Goal: Task Accomplishment & Management: Complete application form

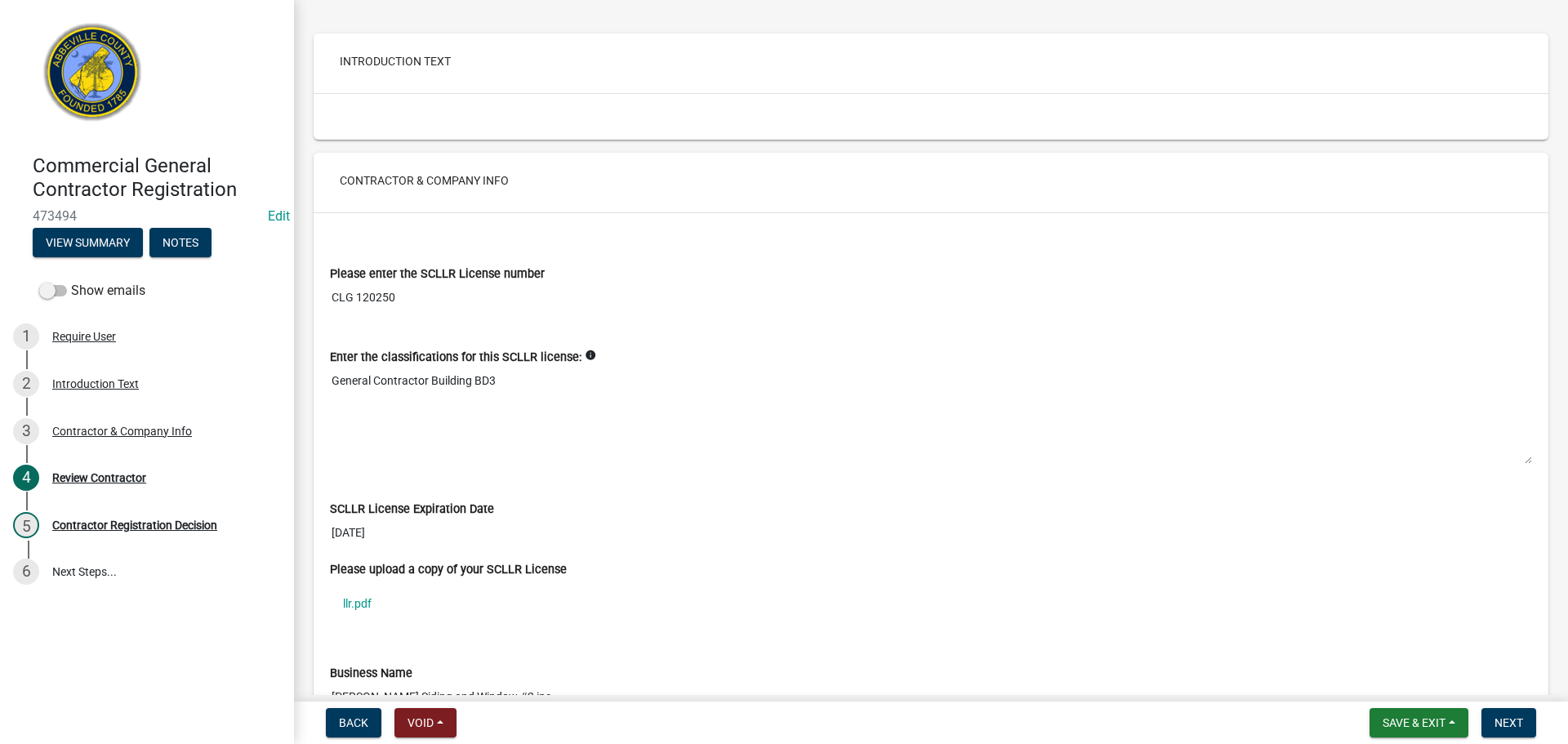
scroll to position [245, 0]
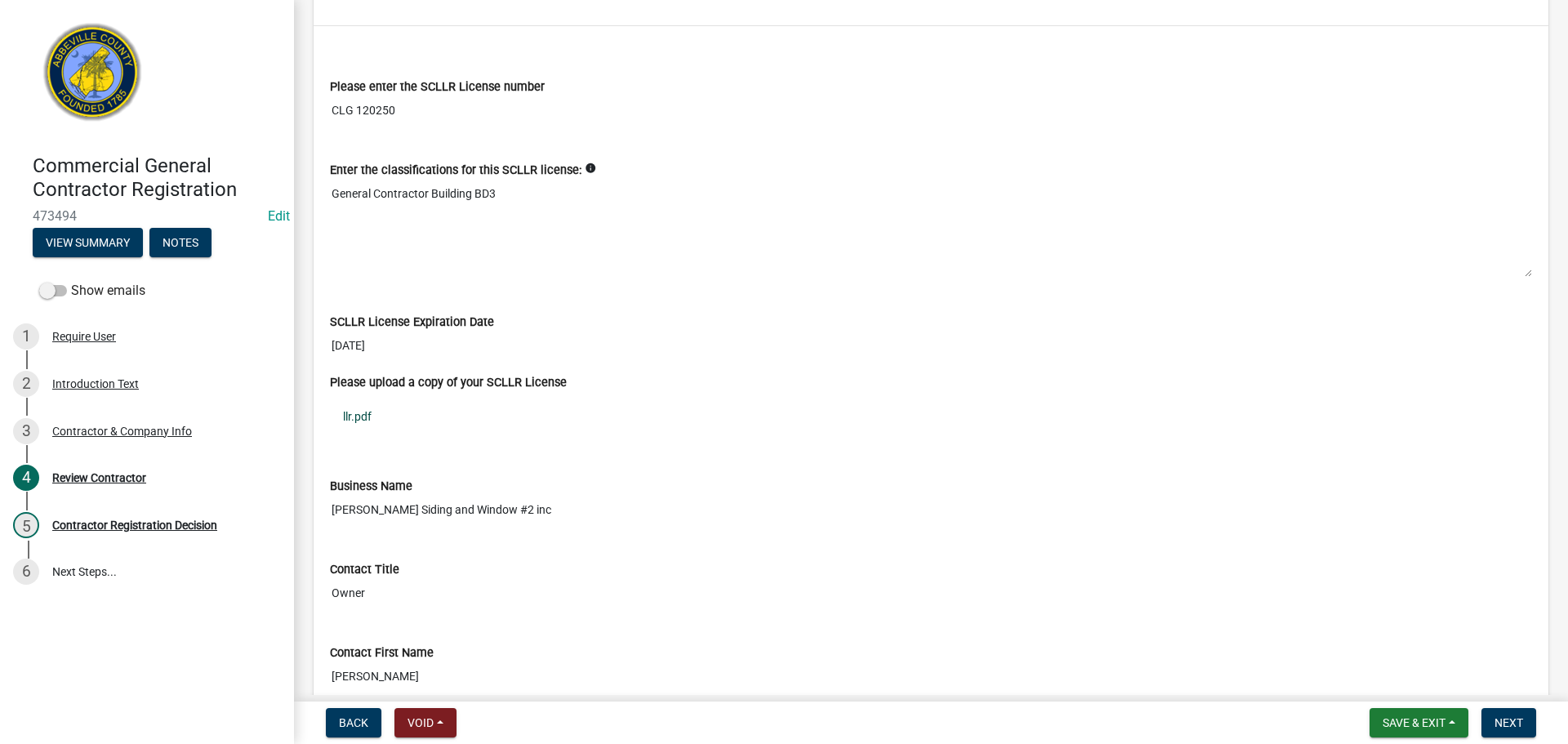
click at [363, 414] on link "llr.pdf" at bounding box center [931, 416] width 1202 height 37
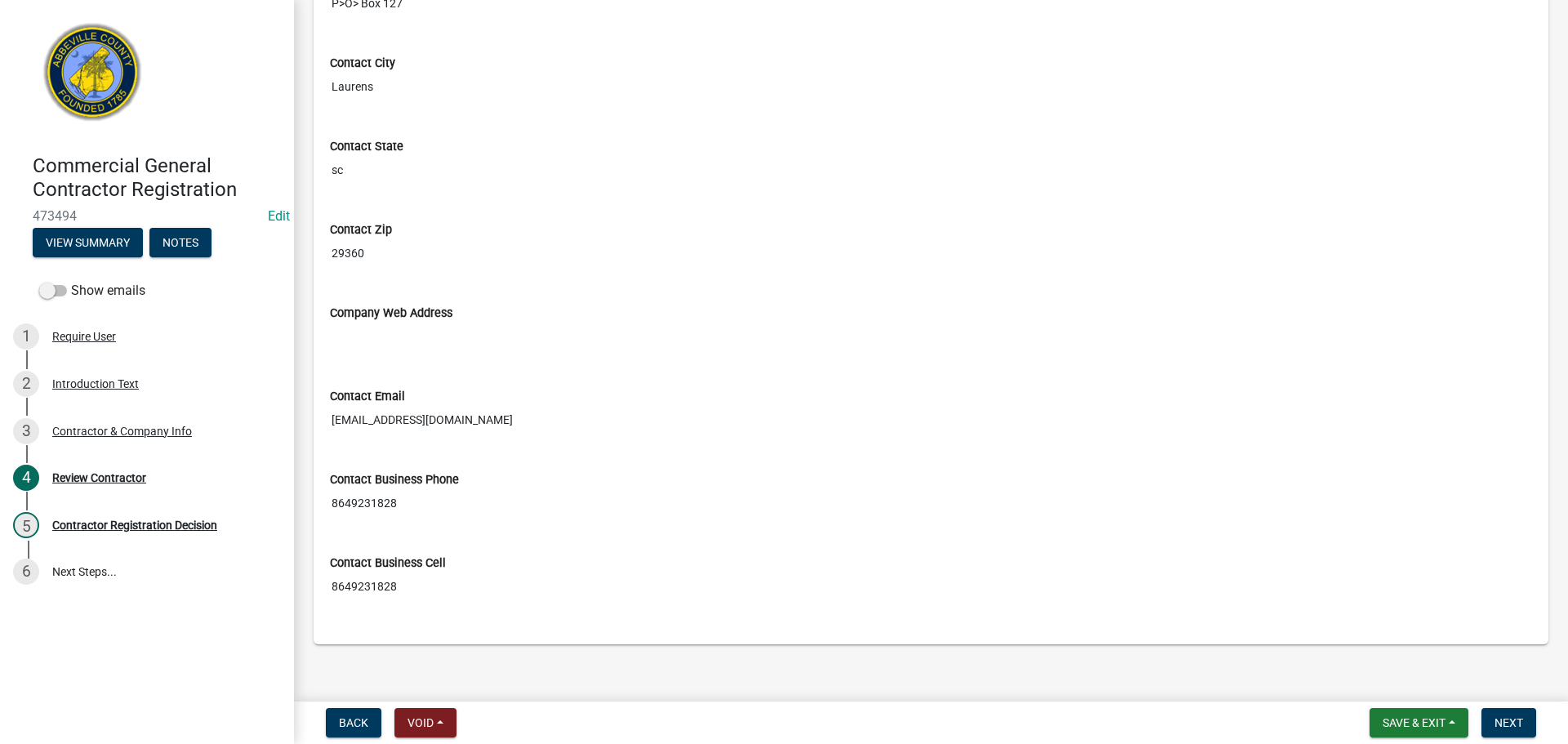
scroll to position [1181, 0]
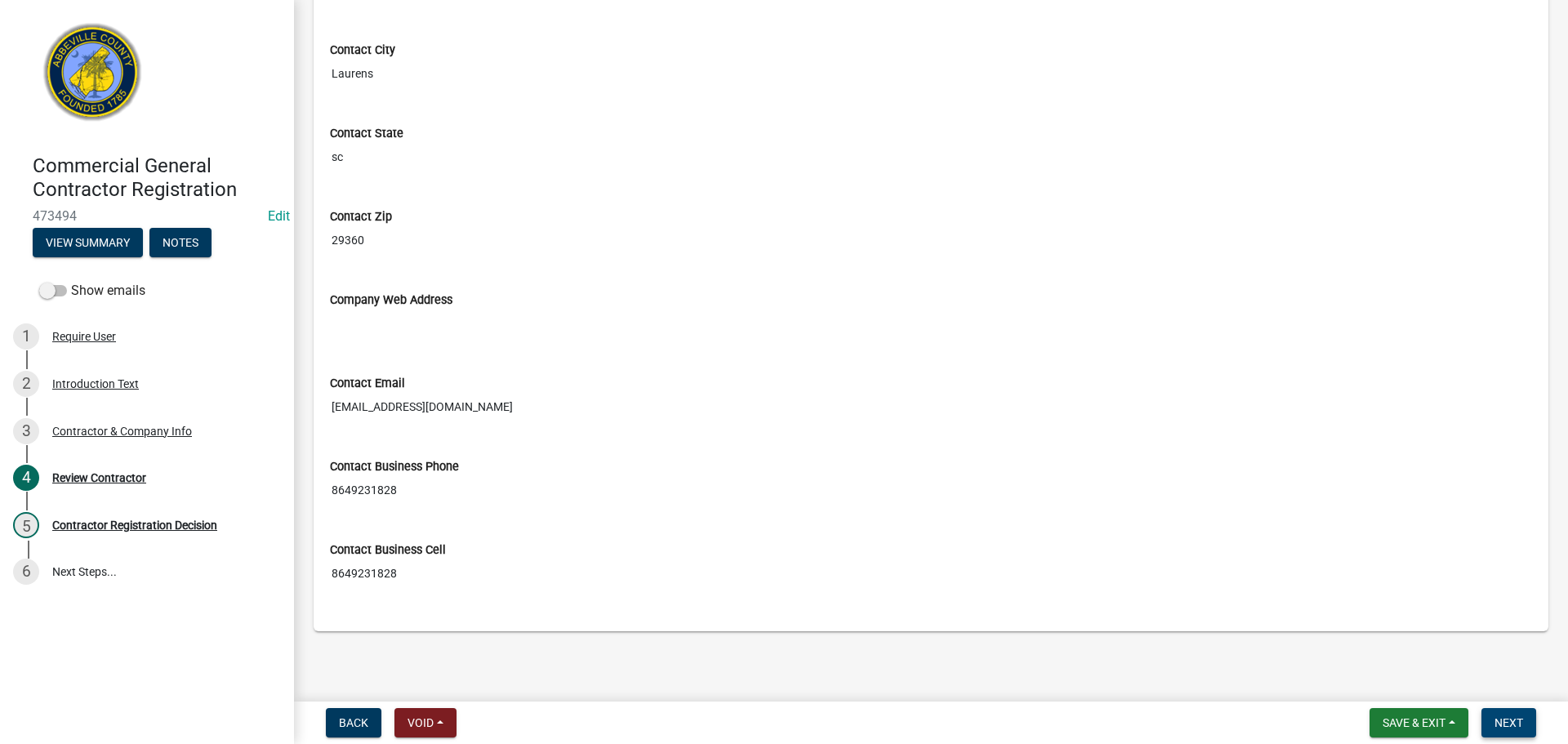
click at [1500, 723] on span "Next" at bounding box center [1509, 723] width 29 height 13
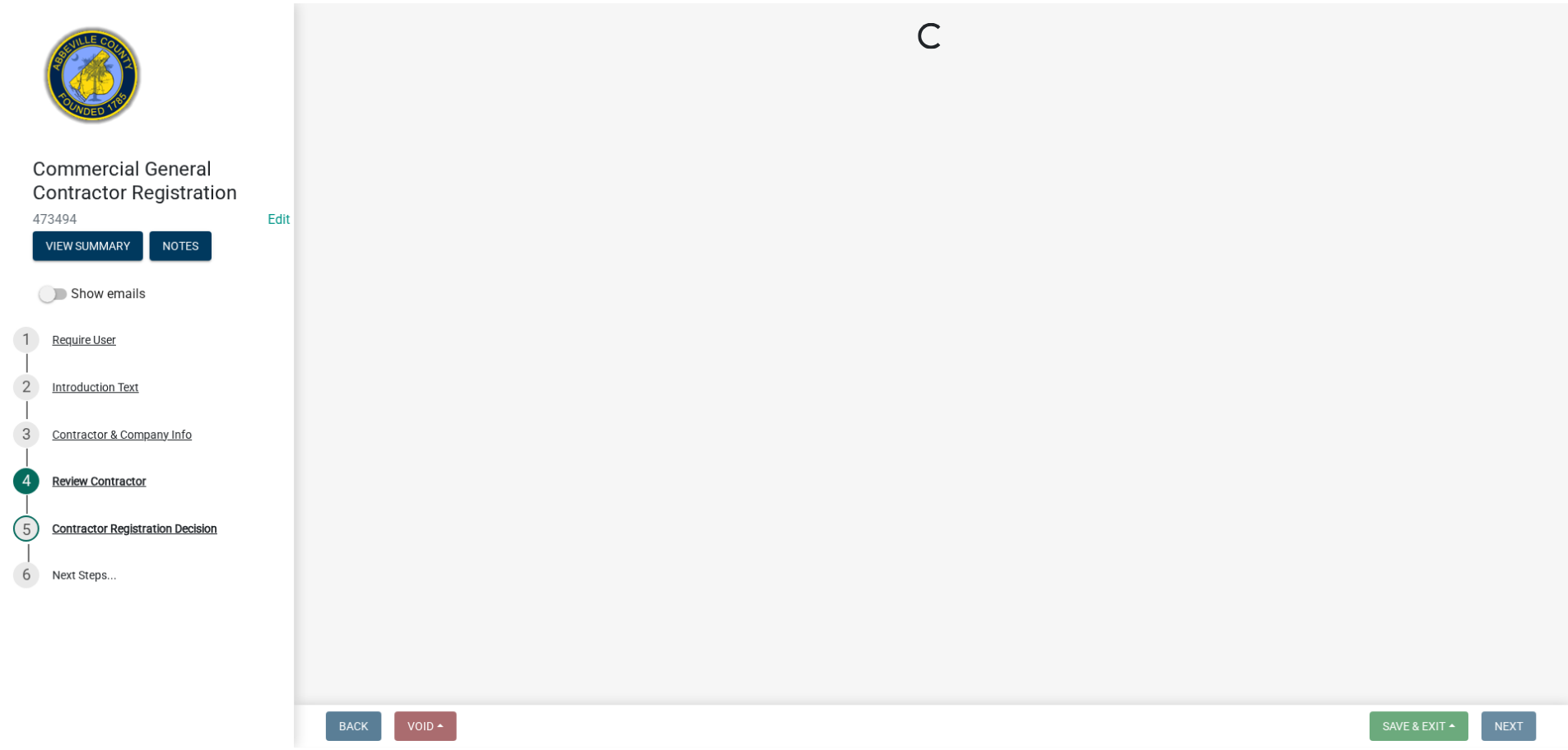
scroll to position [0, 0]
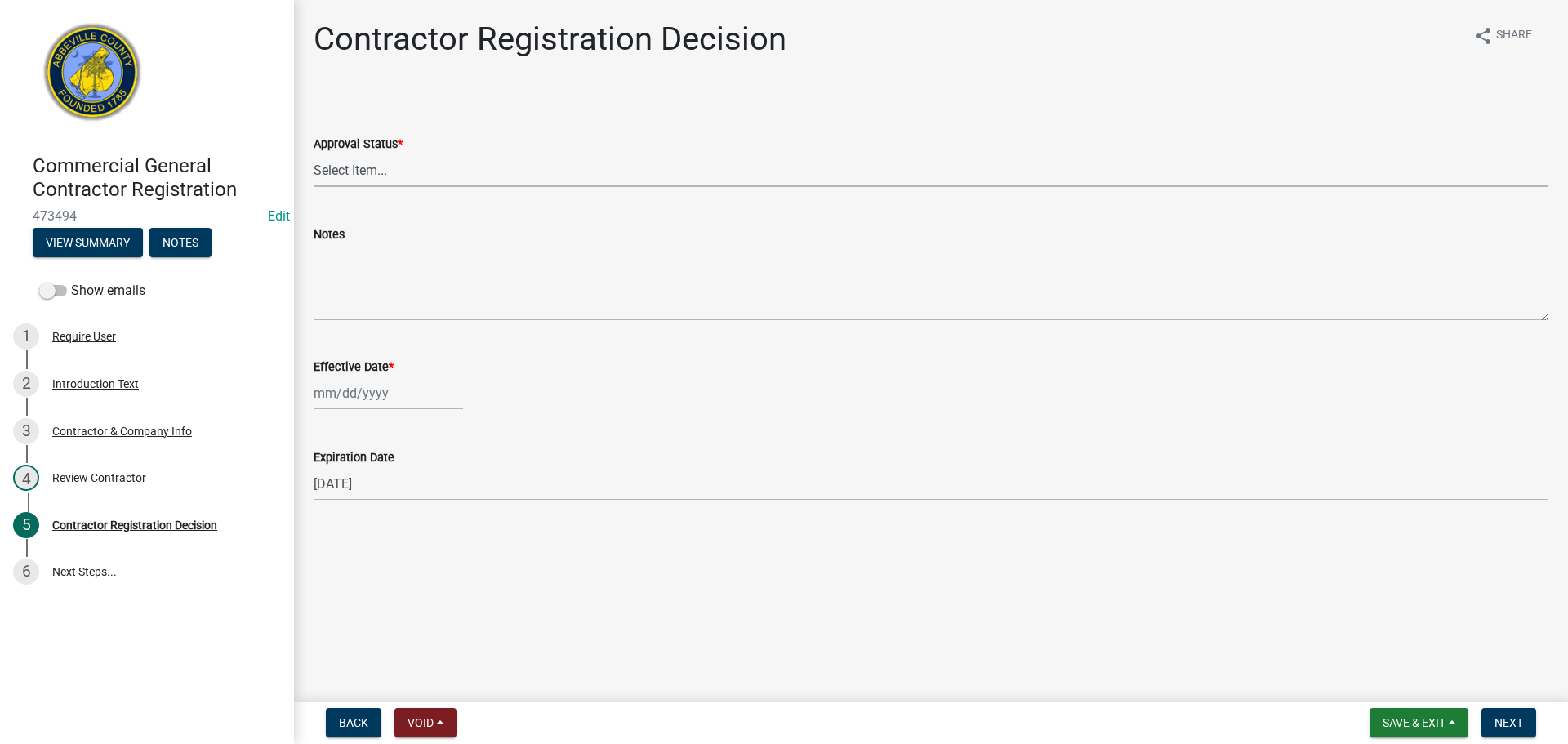
click at [402, 165] on select "Select Item... Approved Denied" at bounding box center [931, 170] width 1235 height 34
click at [313, 153] on select "Select Item... Approved Denied" at bounding box center [931, 170] width 1235 height 34
select select "4b86b809-39dd-4c68-9f3d-fdb3e7050482"
click at [356, 390] on div at bounding box center [388, 393] width 150 height 34
select select "9"
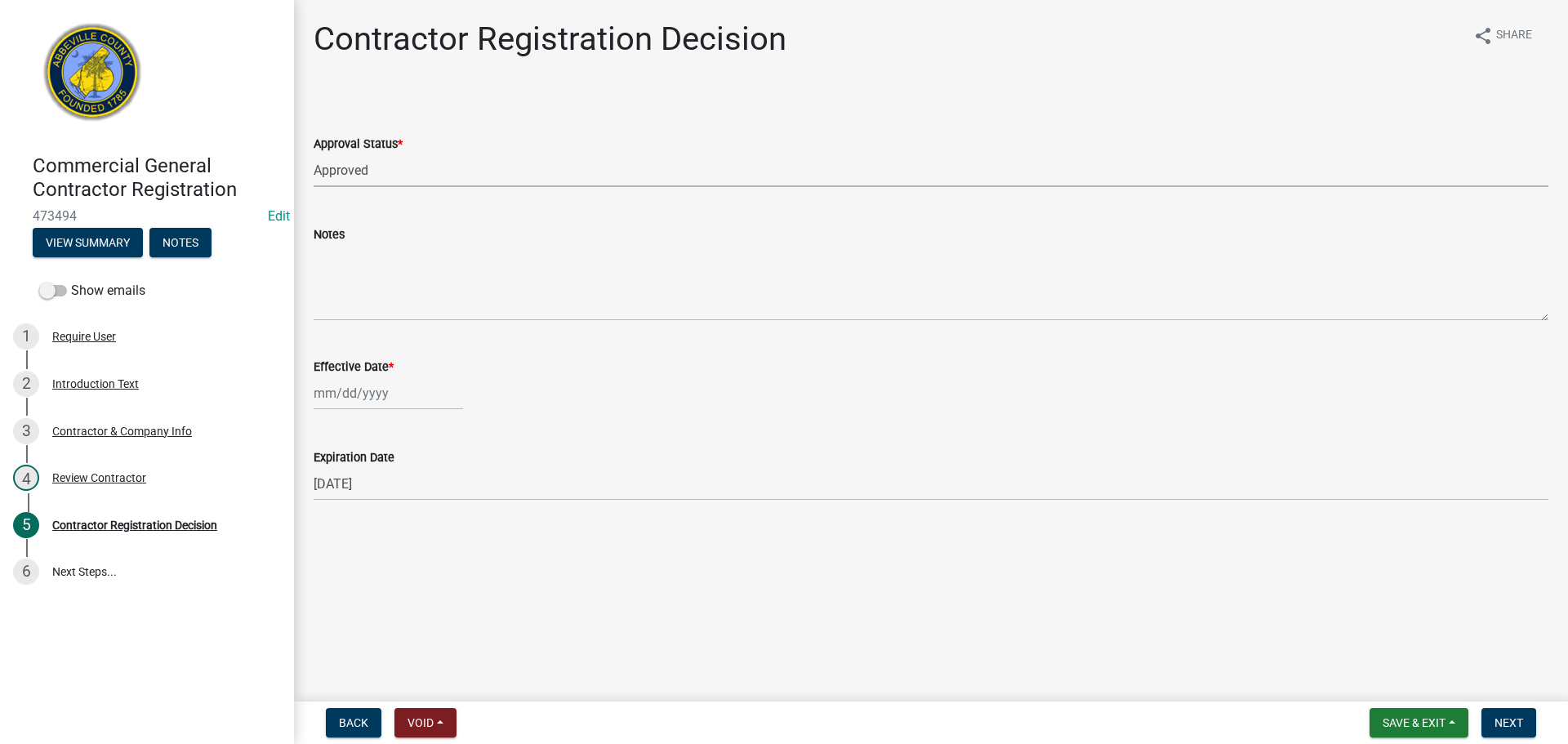
select select "2025"
click at [407, 477] on div "4" at bounding box center [409, 480] width 26 height 26
type input "[DATE]"
click at [1517, 719] on span "Next" at bounding box center [1509, 723] width 29 height 13
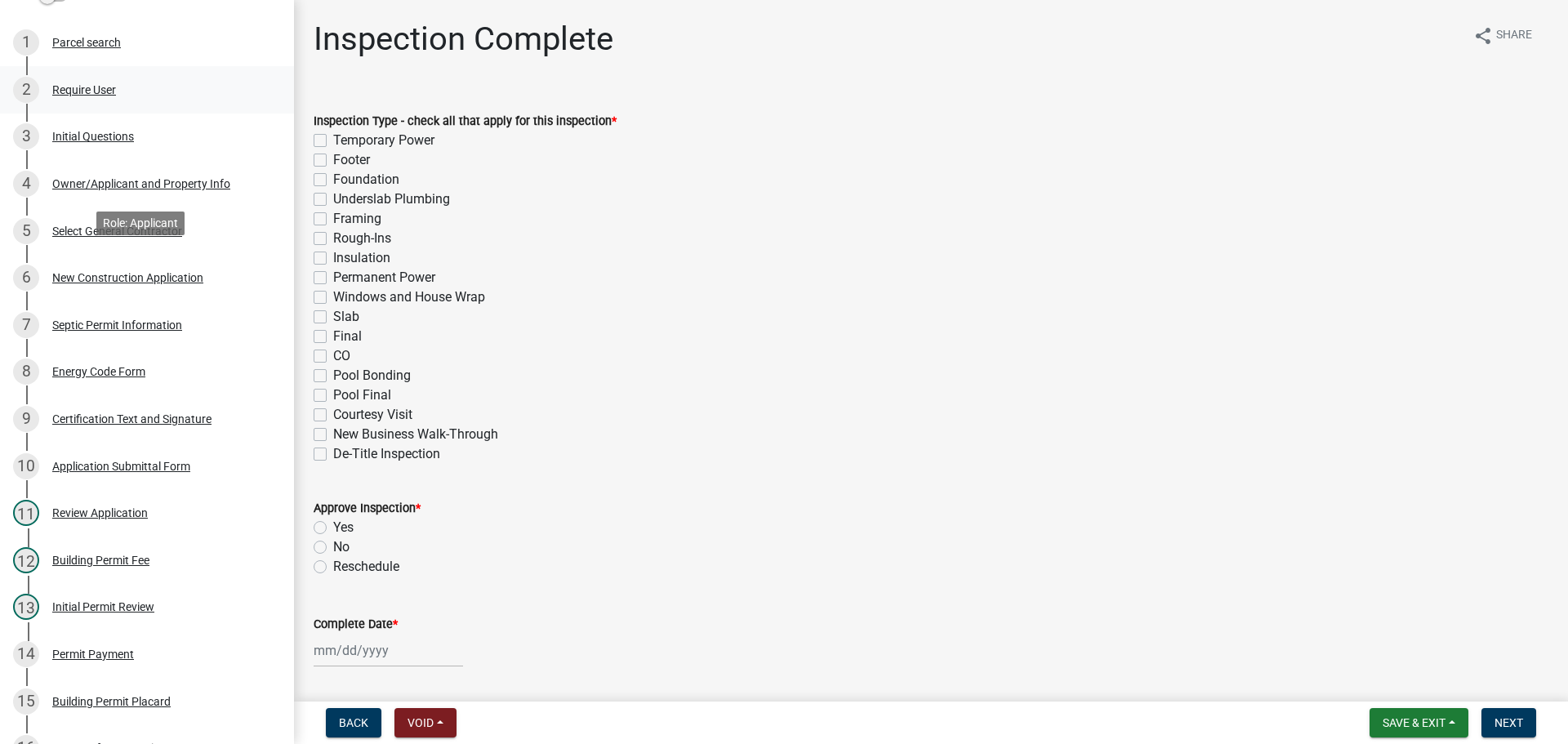
scroll to position [327, 0]
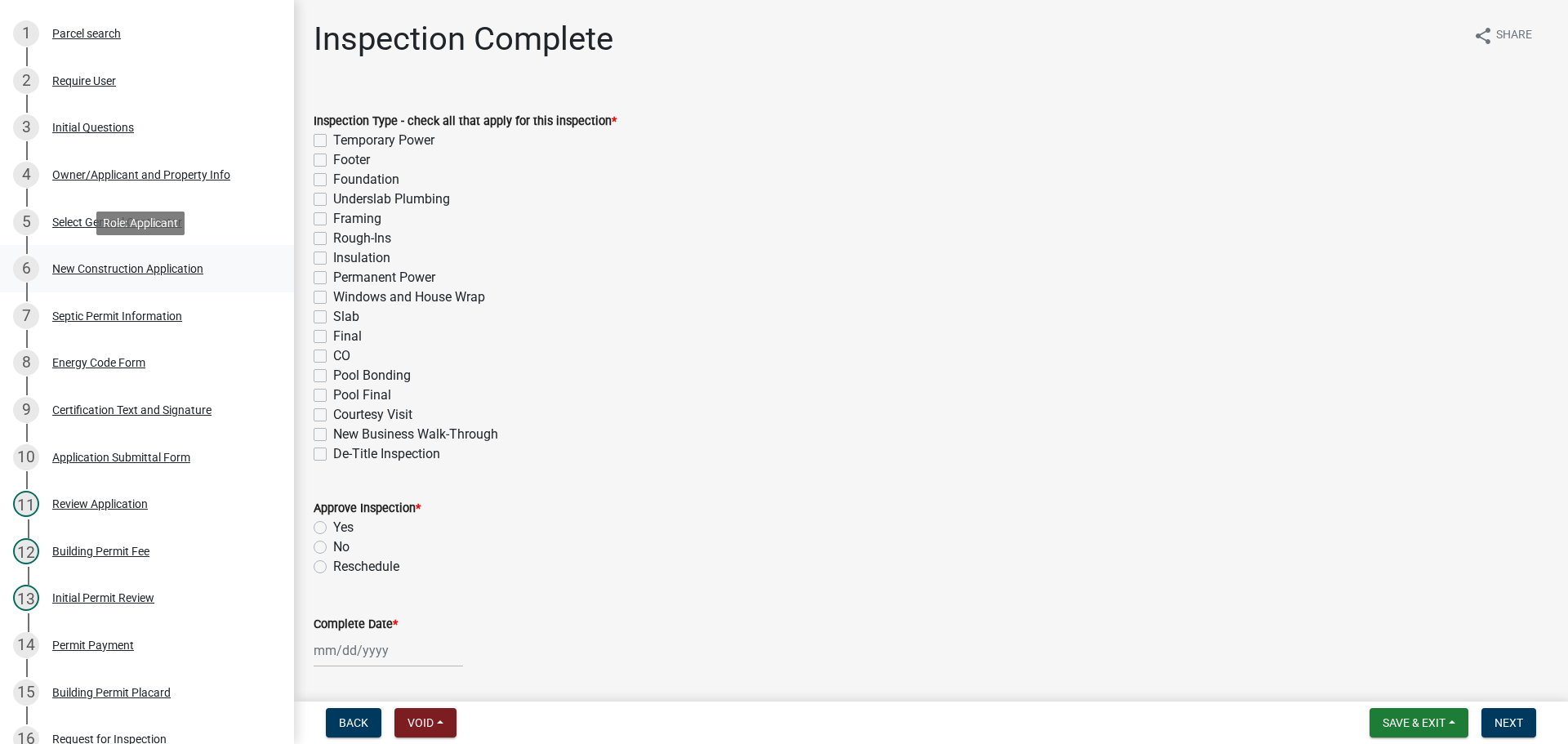
click at [170, 267] on div "New Construction Application" at bounding box center [128, 269] width 152 height 11
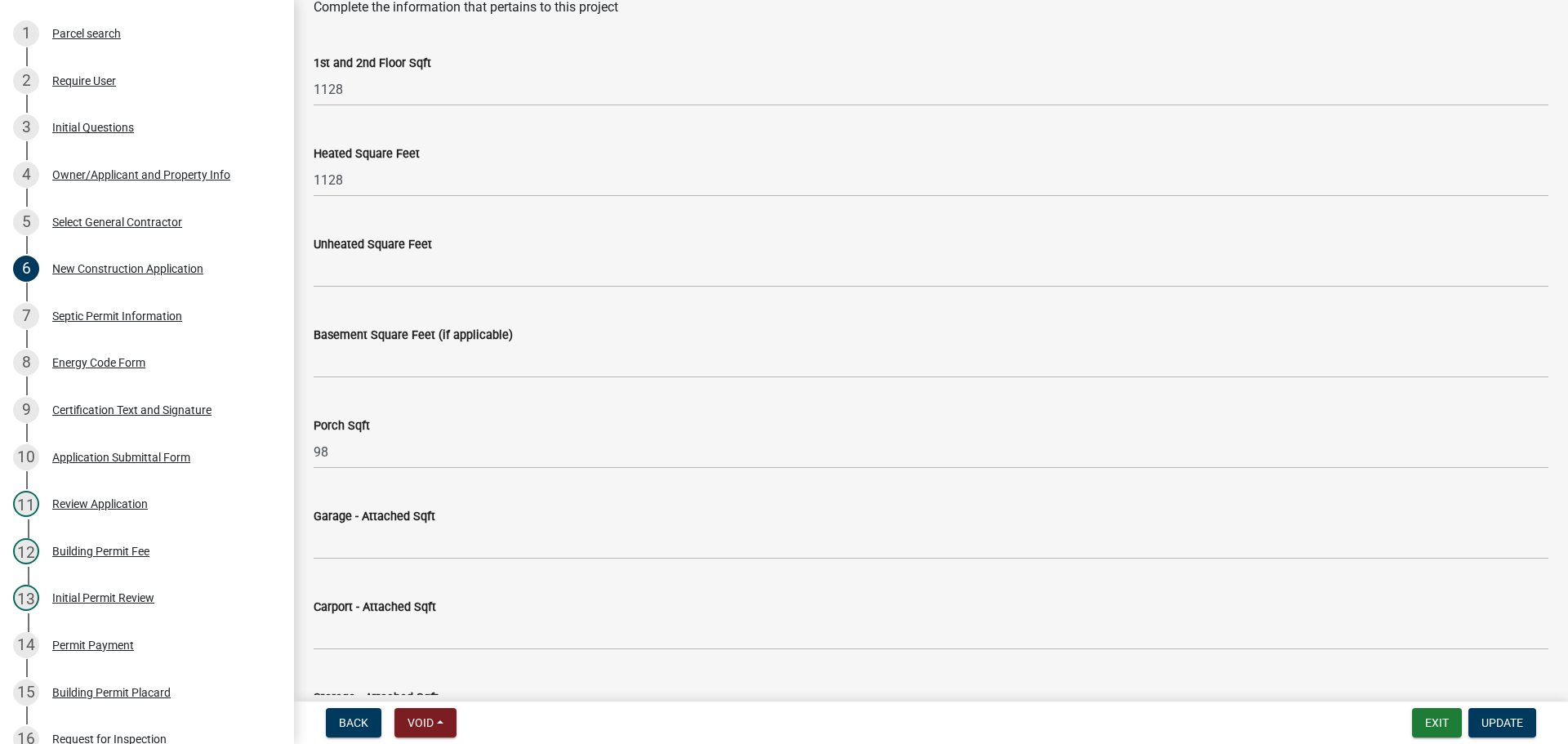
scroll to position [1225, 0]
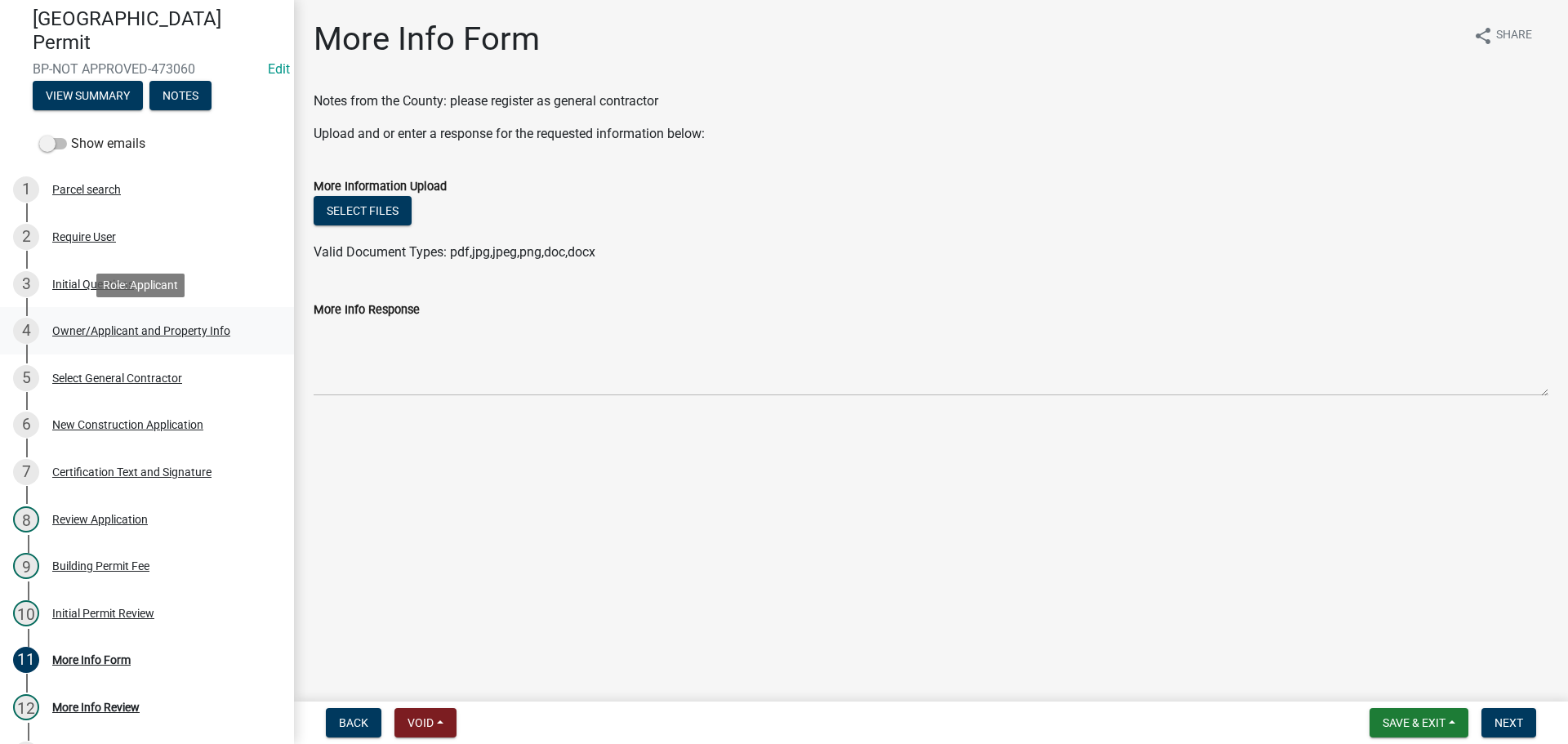
scroll to position [245, 0]
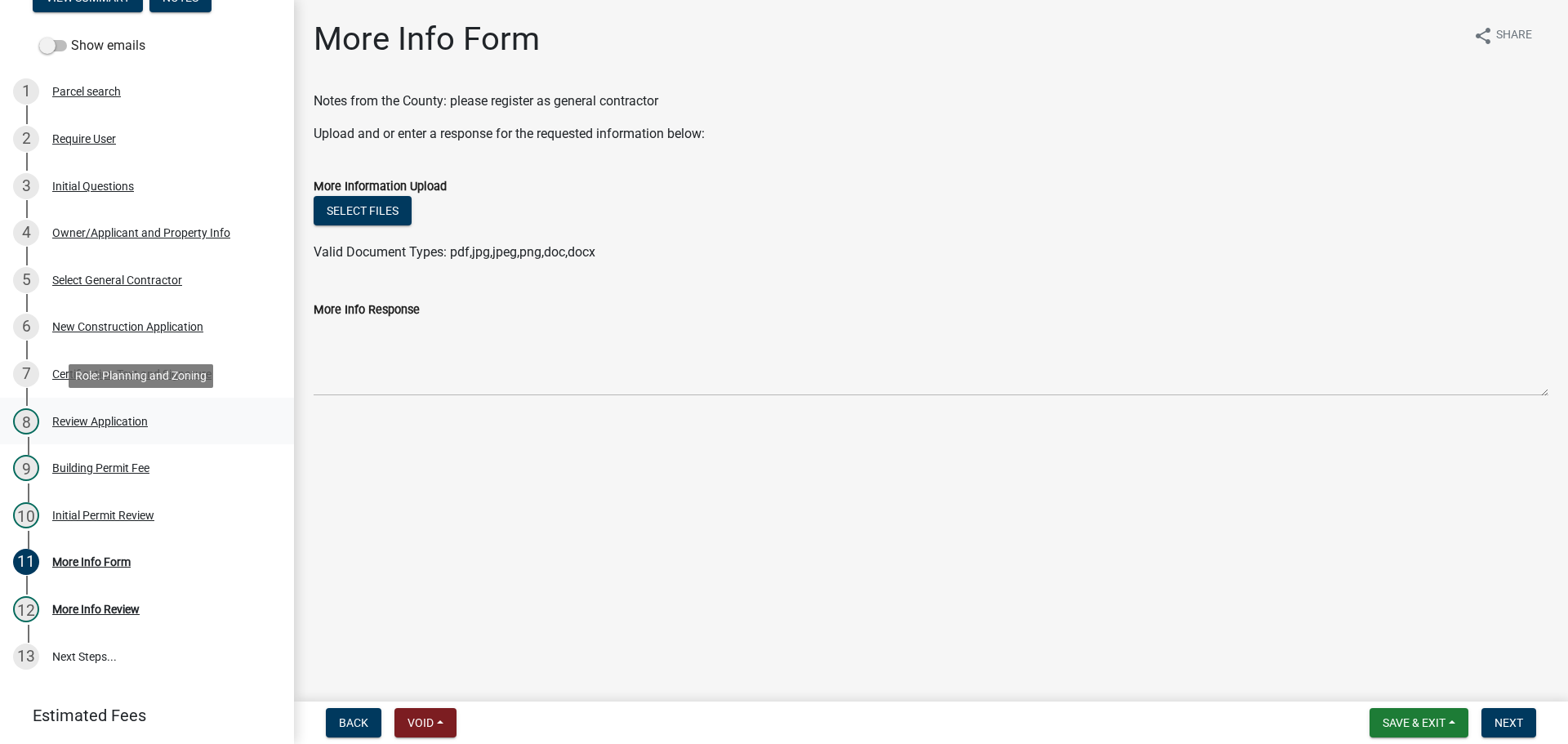
click at [141, 417] on div "Review Application" at bounding box center [100, 421] width 95 height 11
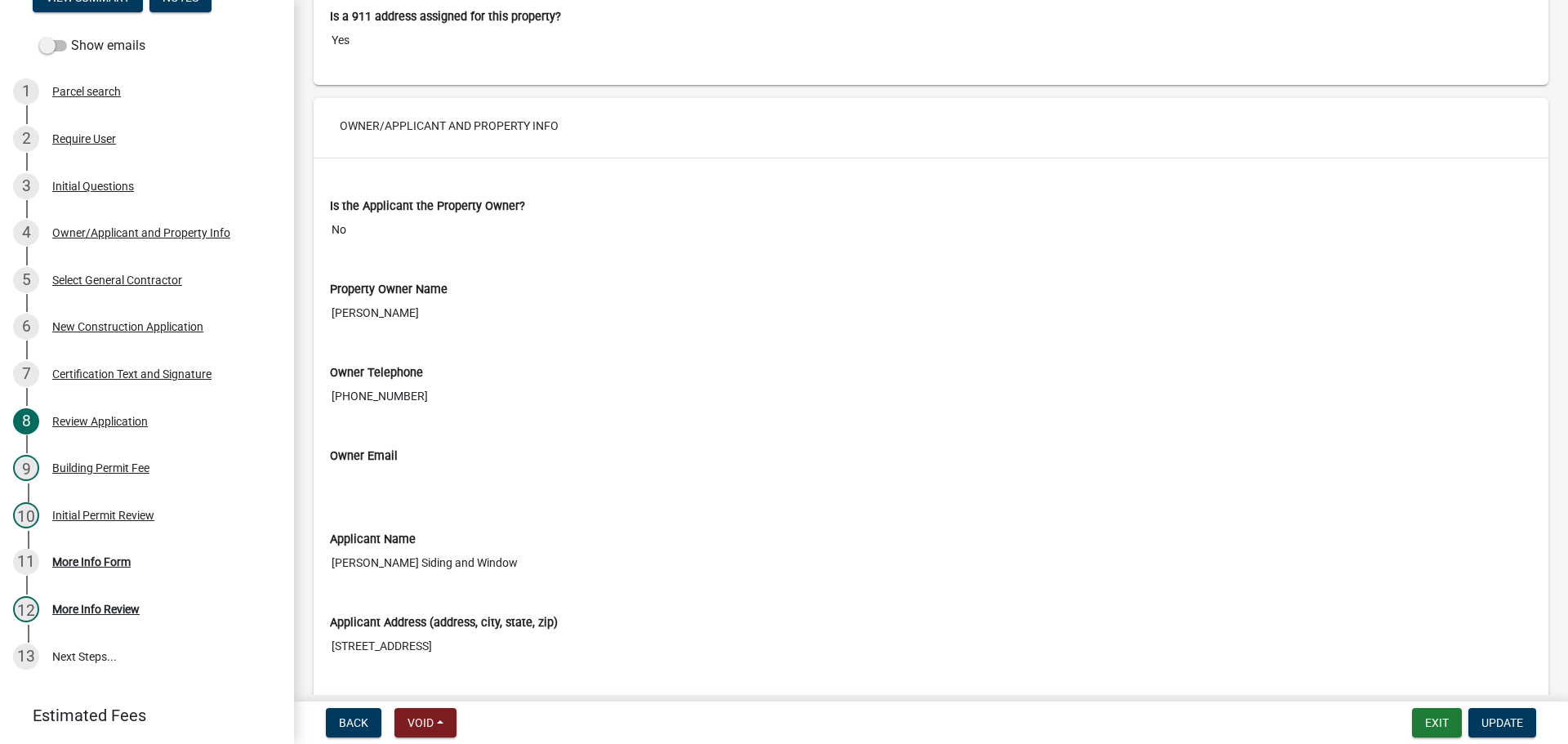
scroll to position [1389, 0]
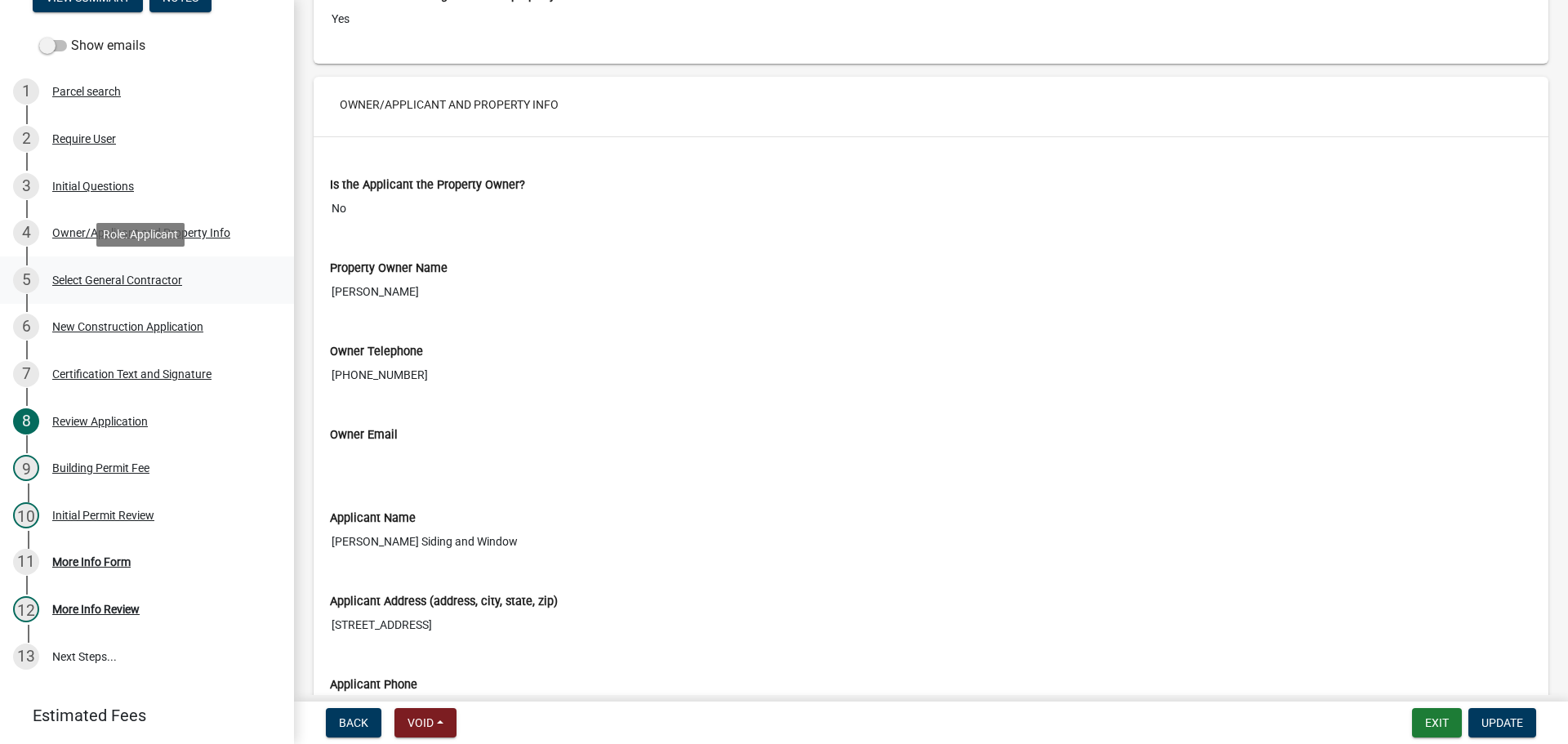
click at [159, 284] on div "Select General Contractor" at bounding box center [117, 280] width 130 height 11
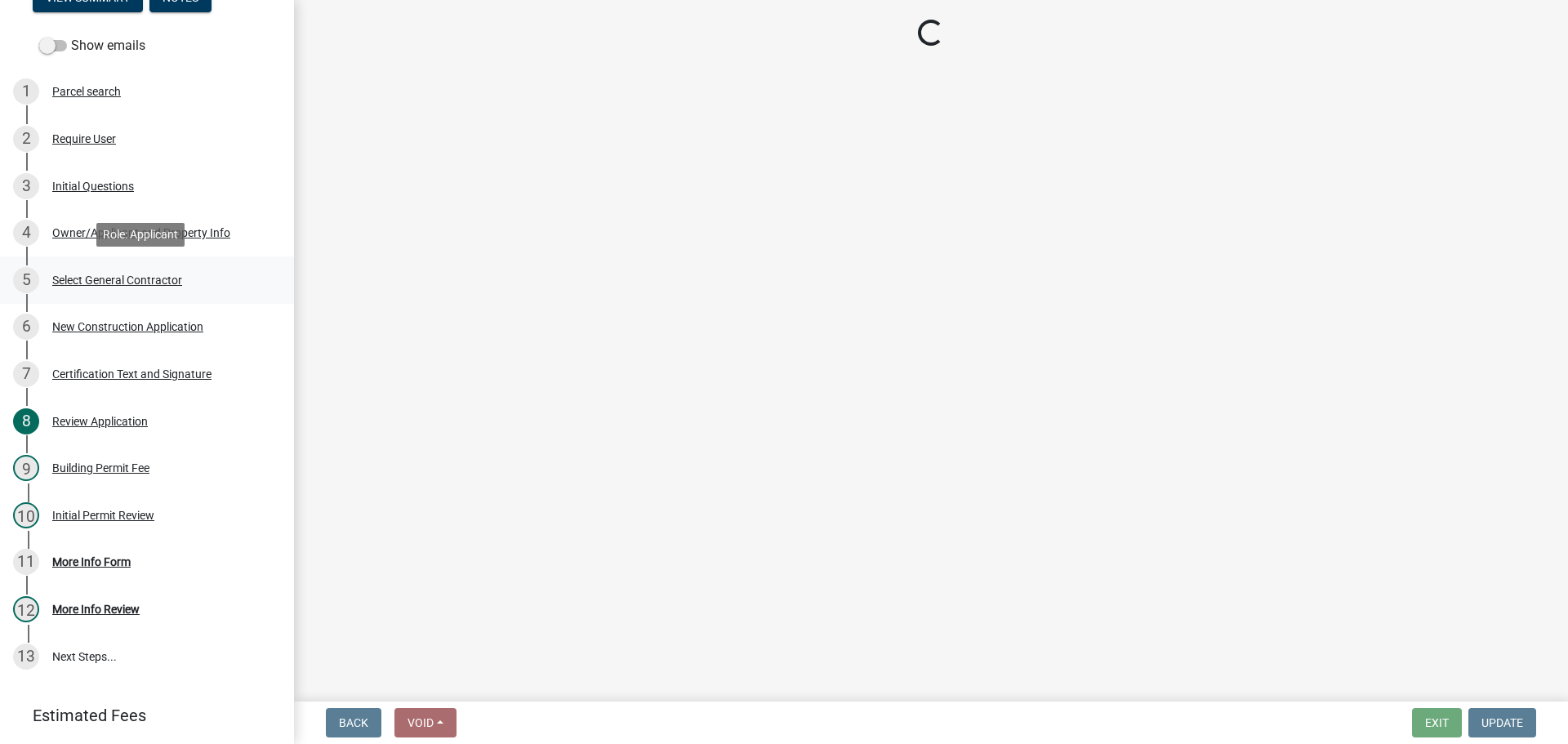
scroll to position [0, 0]
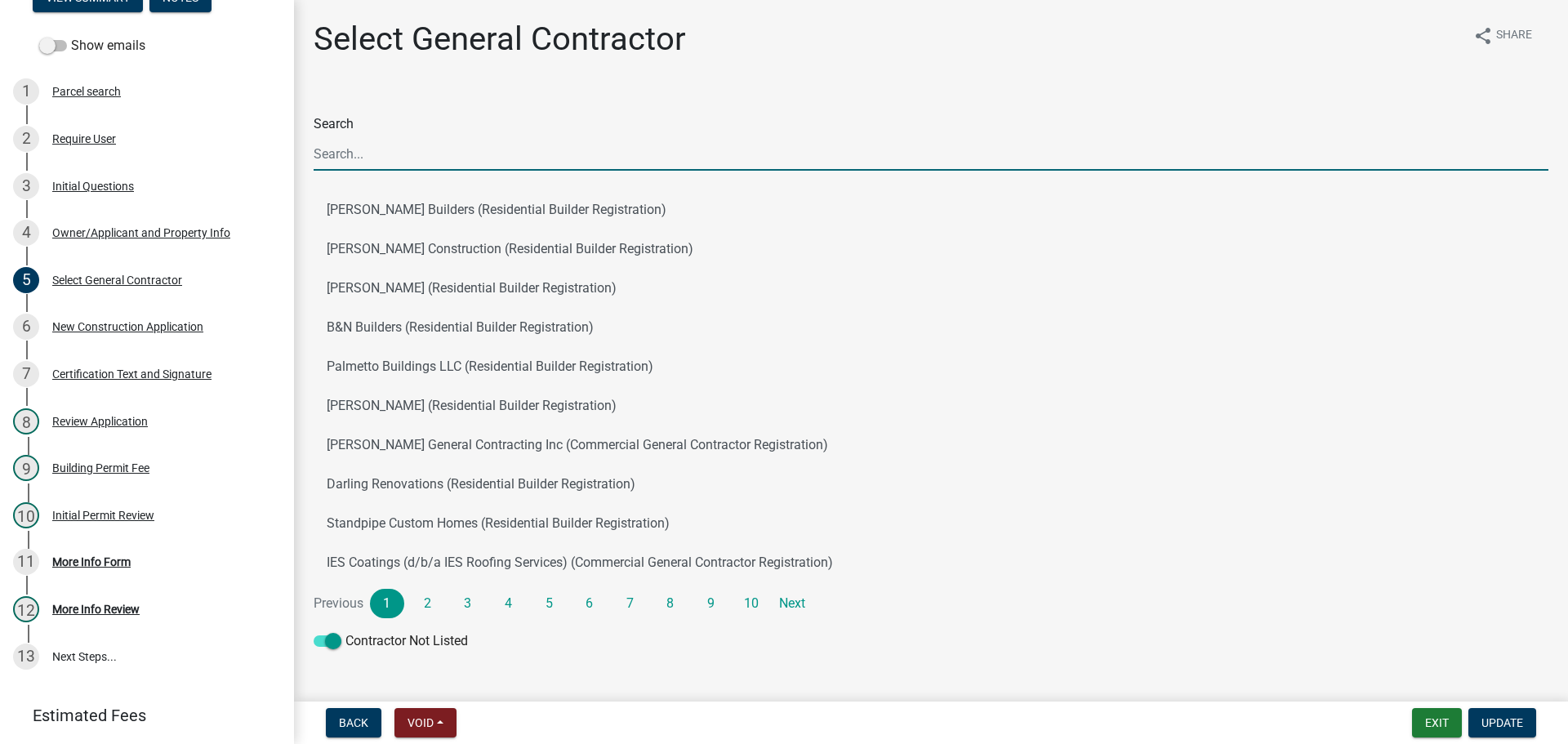
click at [432, 145] on input "Search" at bounding box center [931, 154] width 1235 height 34
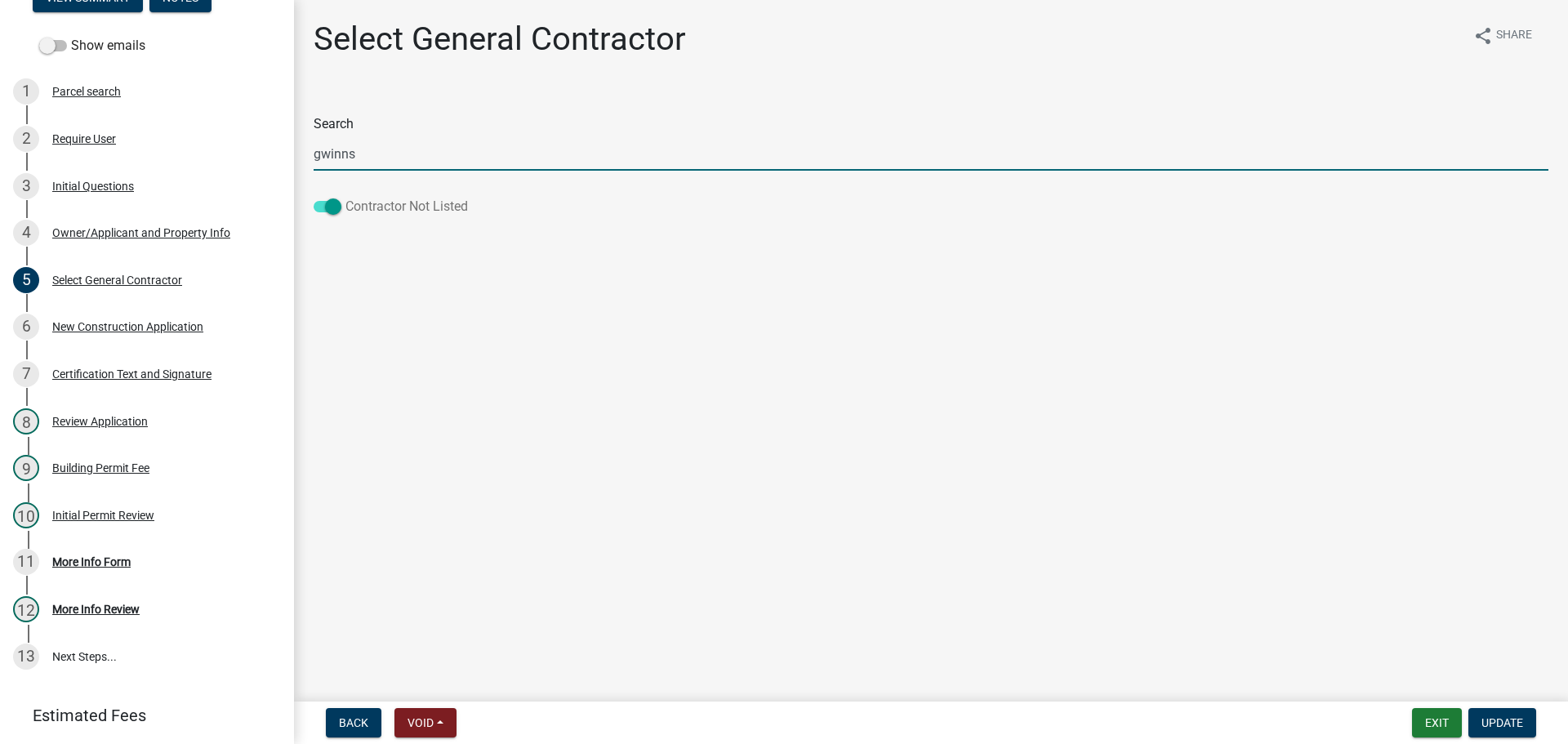
click at [323, 205] on span at bounding box center [327, 207] width 28 height 11
click at [345, 197] on input "Contractor Not Listed" at bounding box center [345, 197] width 0 height 0
click at [404, 156] on input "gwinns" at bounding box center [931, 154] width 1235 height 34
click at [384, 151] on input "gwinns" at bounding box center [931, 154] width 1235 height 34
click at [383, 151] on input "gwinns" at bounding box center [931, 154] width 1235 height 34
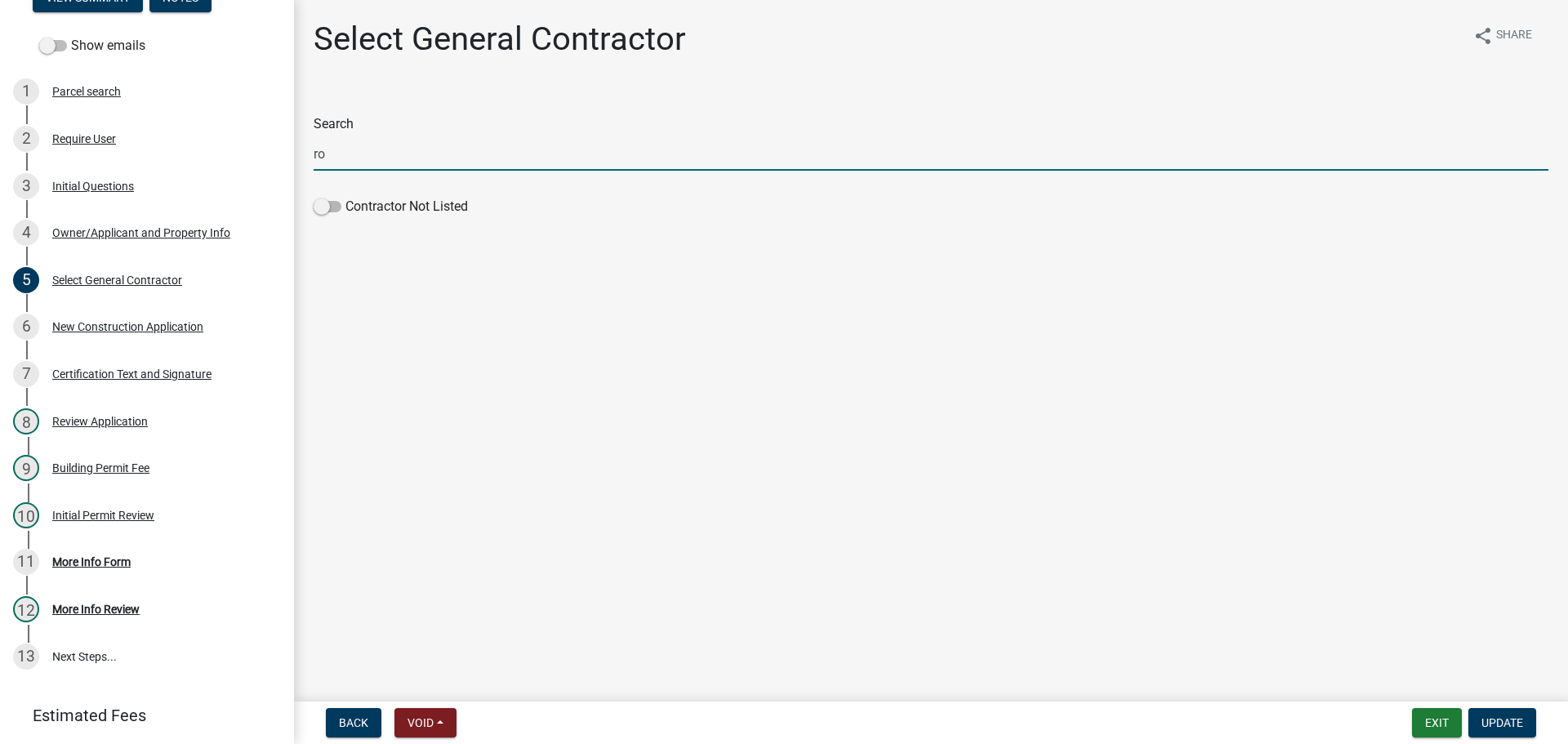
type input "r"
type input "qwinns"
click at [191, 325] on div "New Construction Application" at bounding box center [128, 327] width 152 height 11
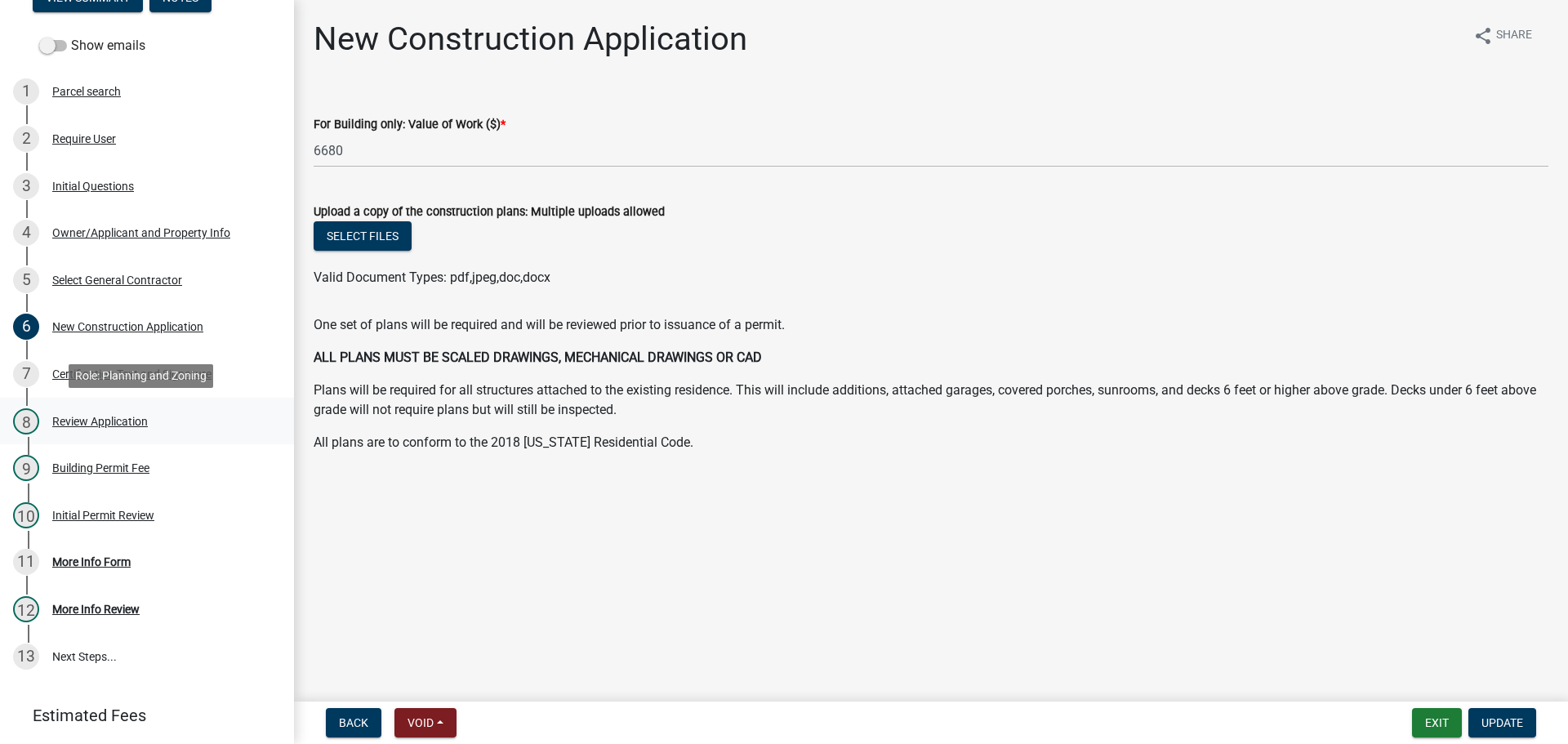
click at [110, 416] on div "Review Application" at bounding box center [100, 421] width 95 height 11
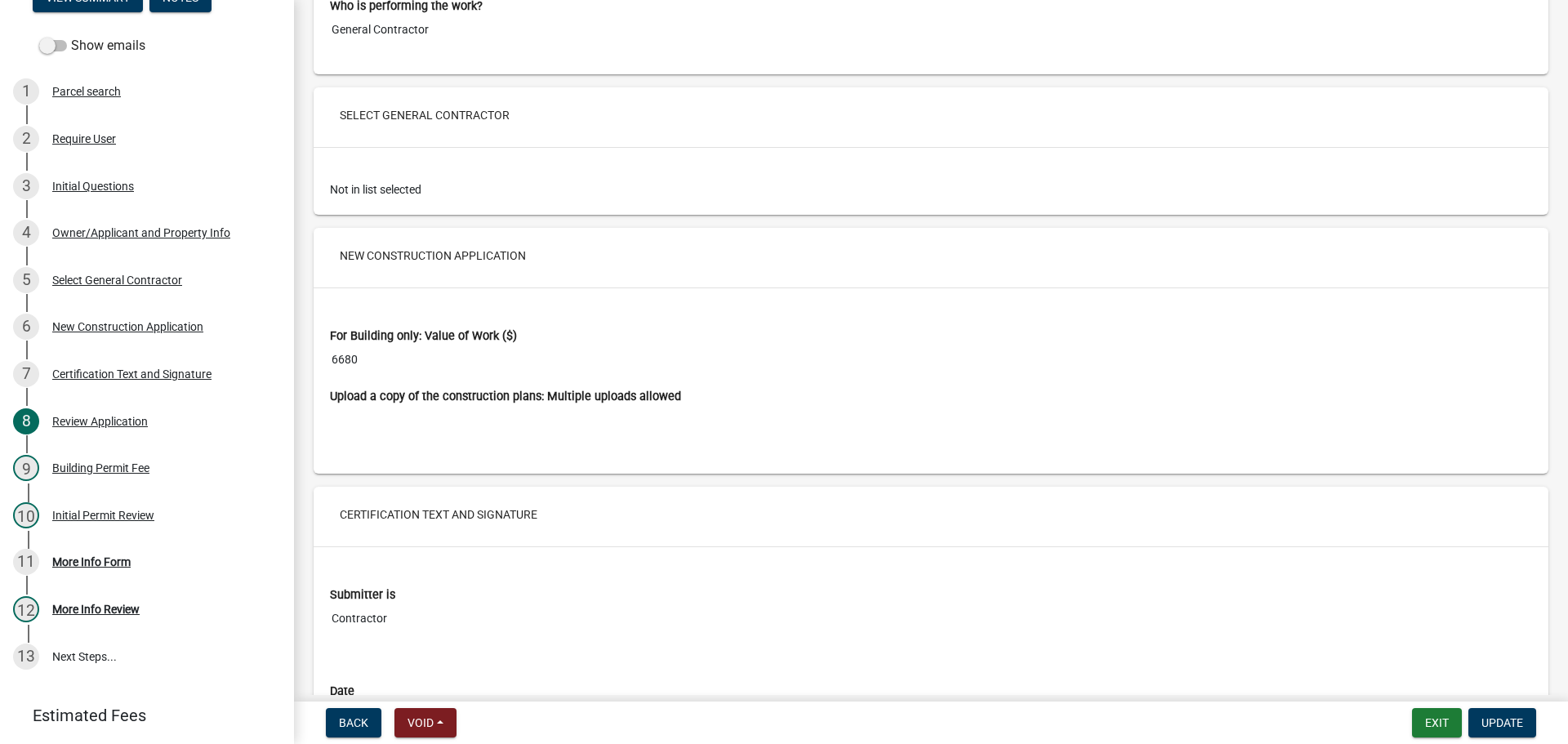
scroll to position [2532, 0]
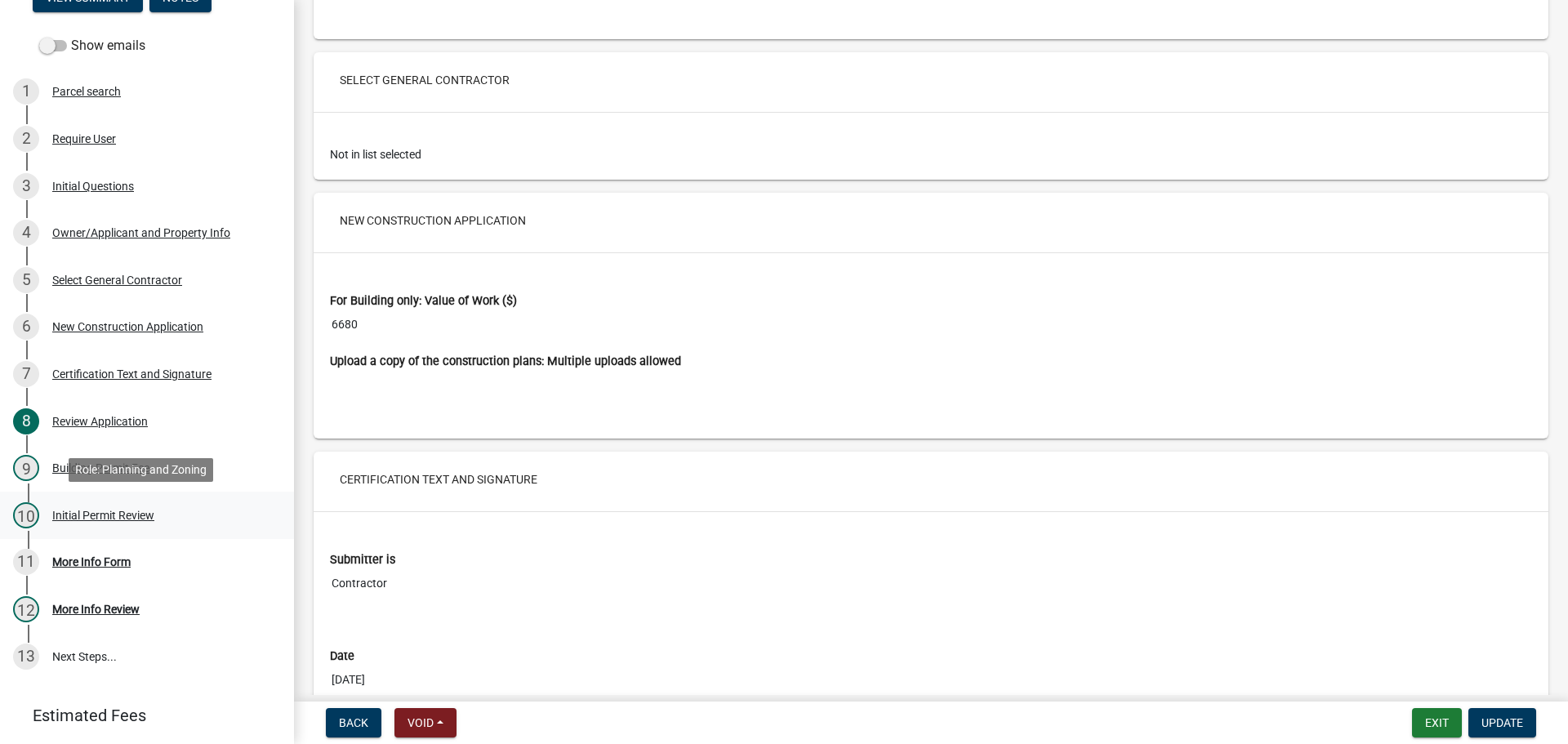
click at [109, 513] on div "Initial Permit Review" at bounding box center [103, 516] width 102 height 11
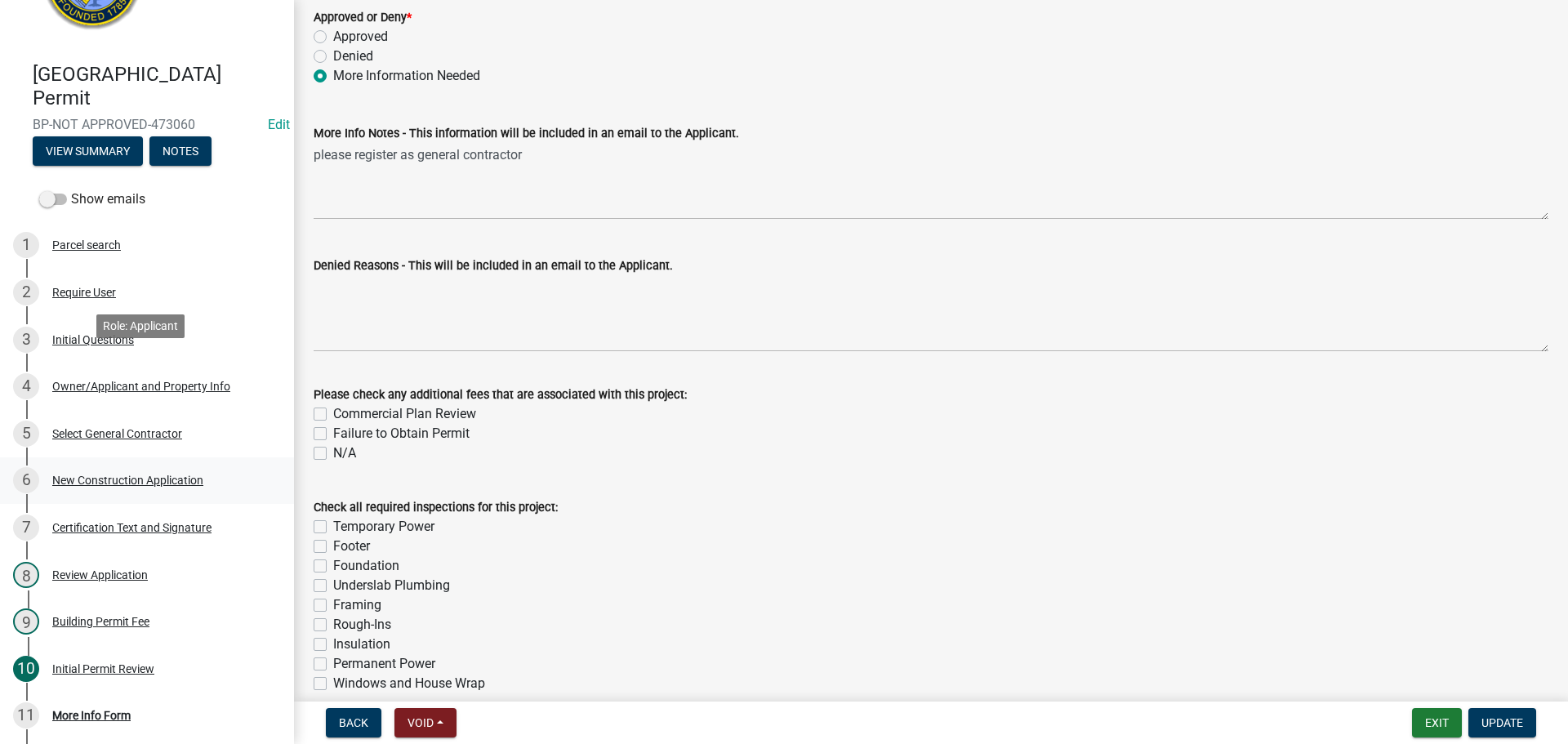
scroll to position [332, 0]
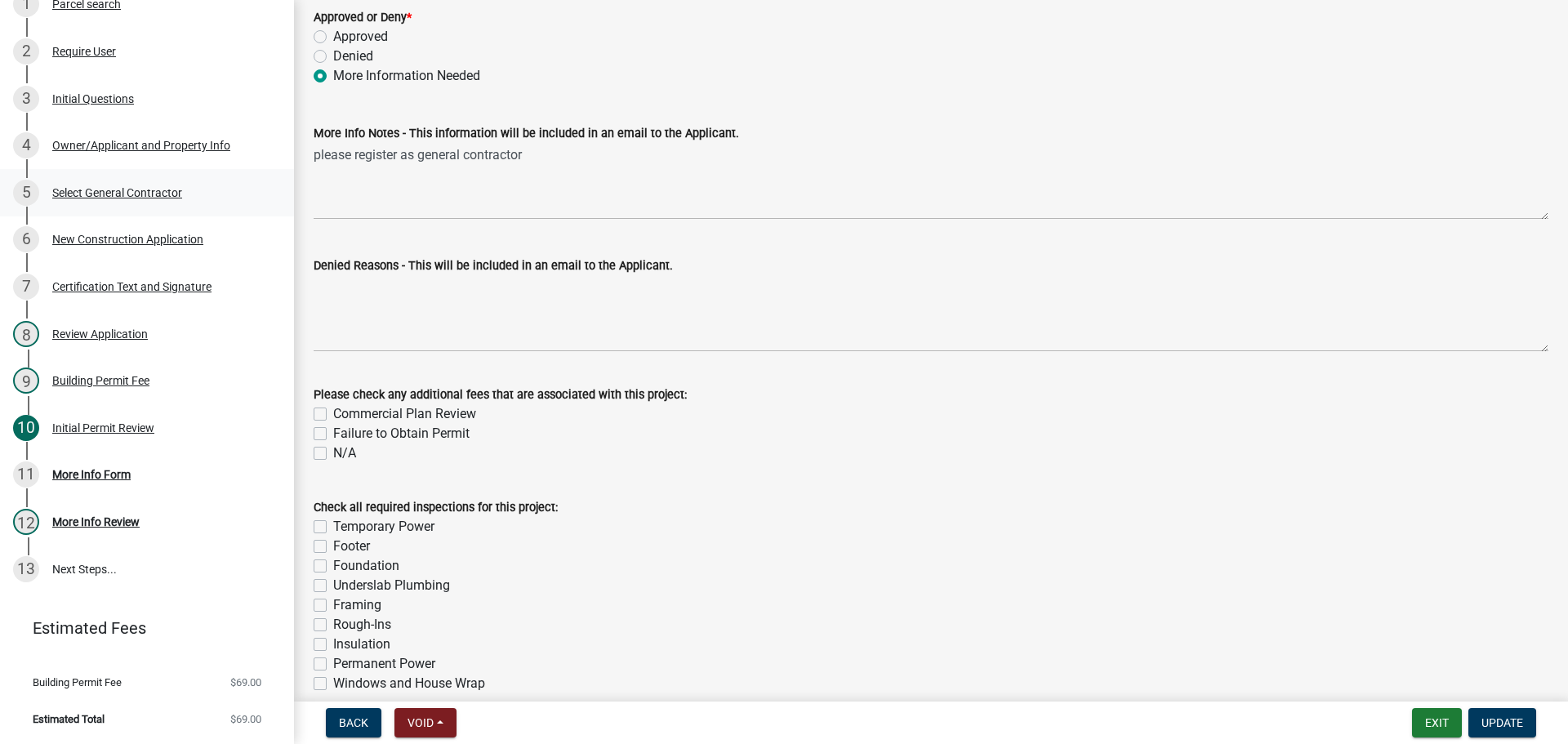
click at [126, 190] on div "Select General Contractor" at bounding box center [117, 193] width 130 height 11
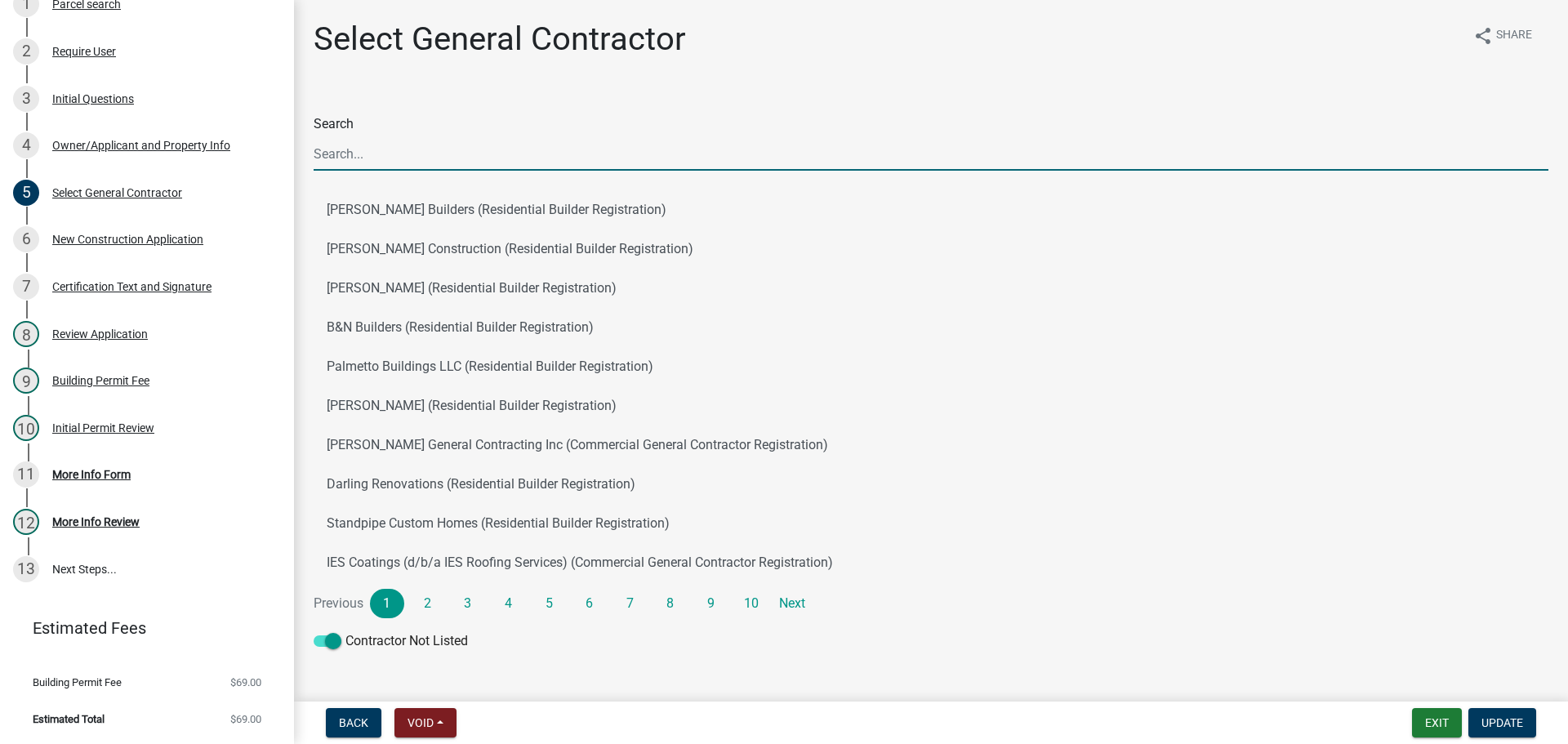
click at [476, 146] on input "Search" at bounding box center [931, 154] width 1235 height 34
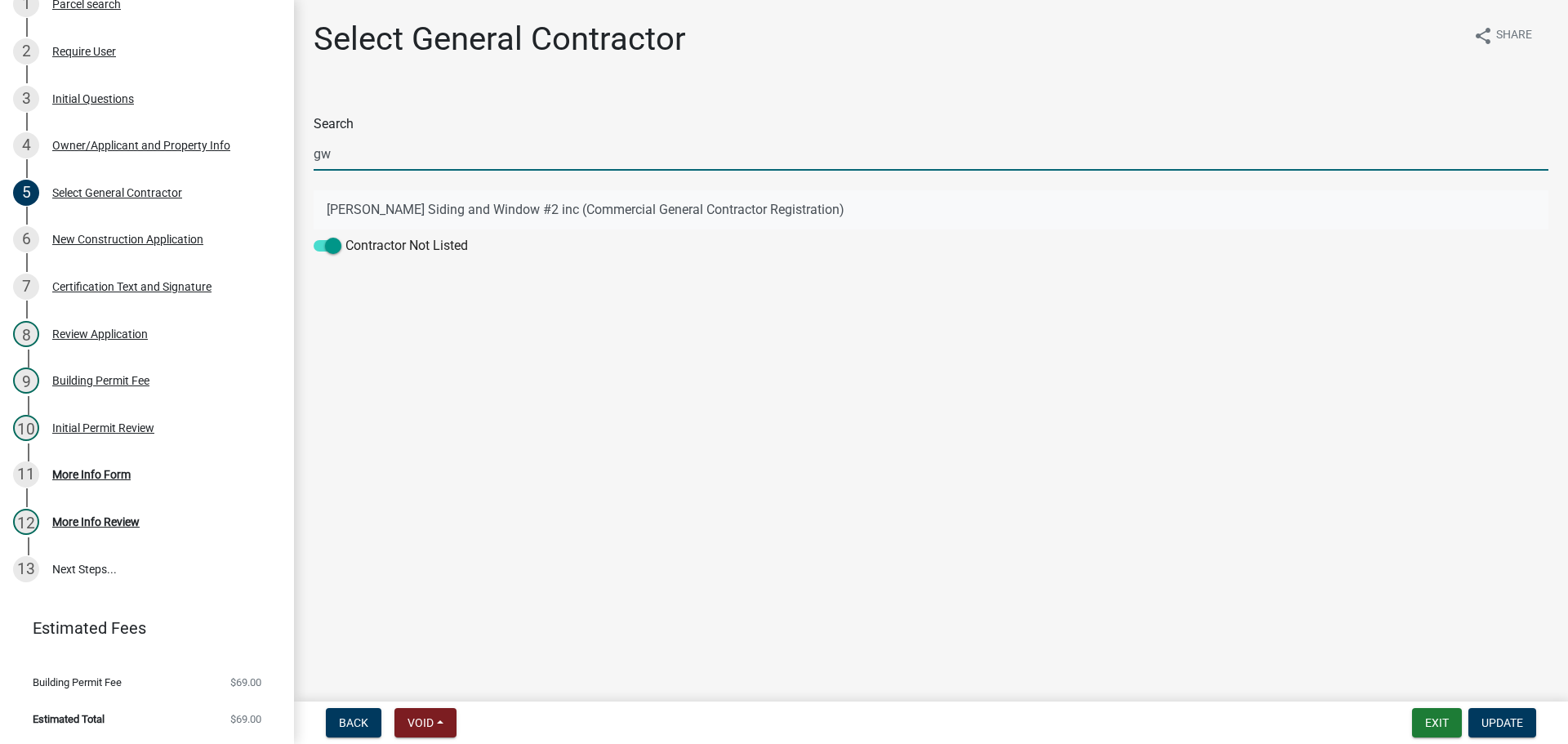
type input "gw"
click at [495, 206] on button "[PERSON_NAME] Siding and Window #2 inc (Commercial General Contractor Registrat…" at bounding box center [931, 210] width 1235 height 39
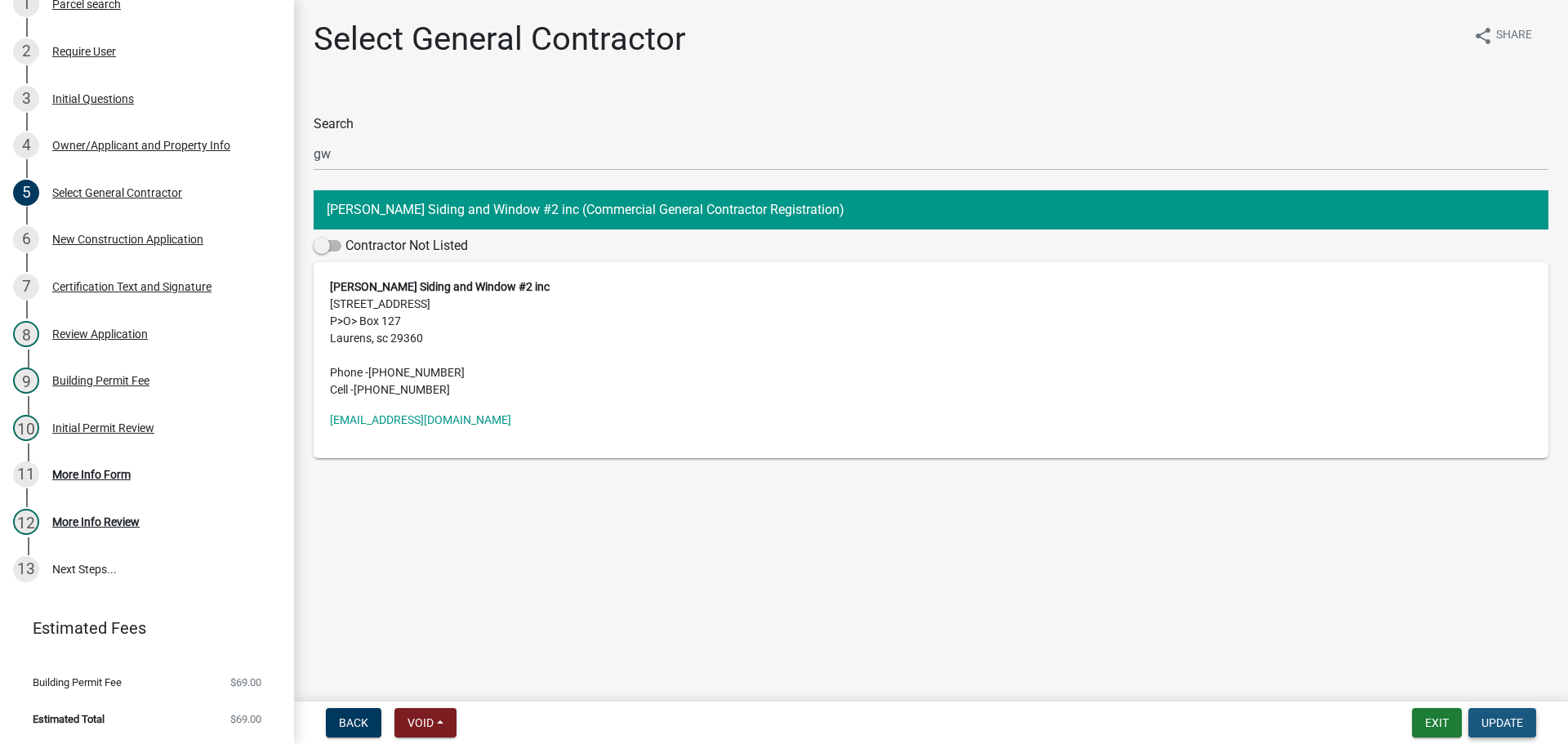
click at [1515, 723] on span "Update" at bounding box center [1503, 723] width 42 height 13
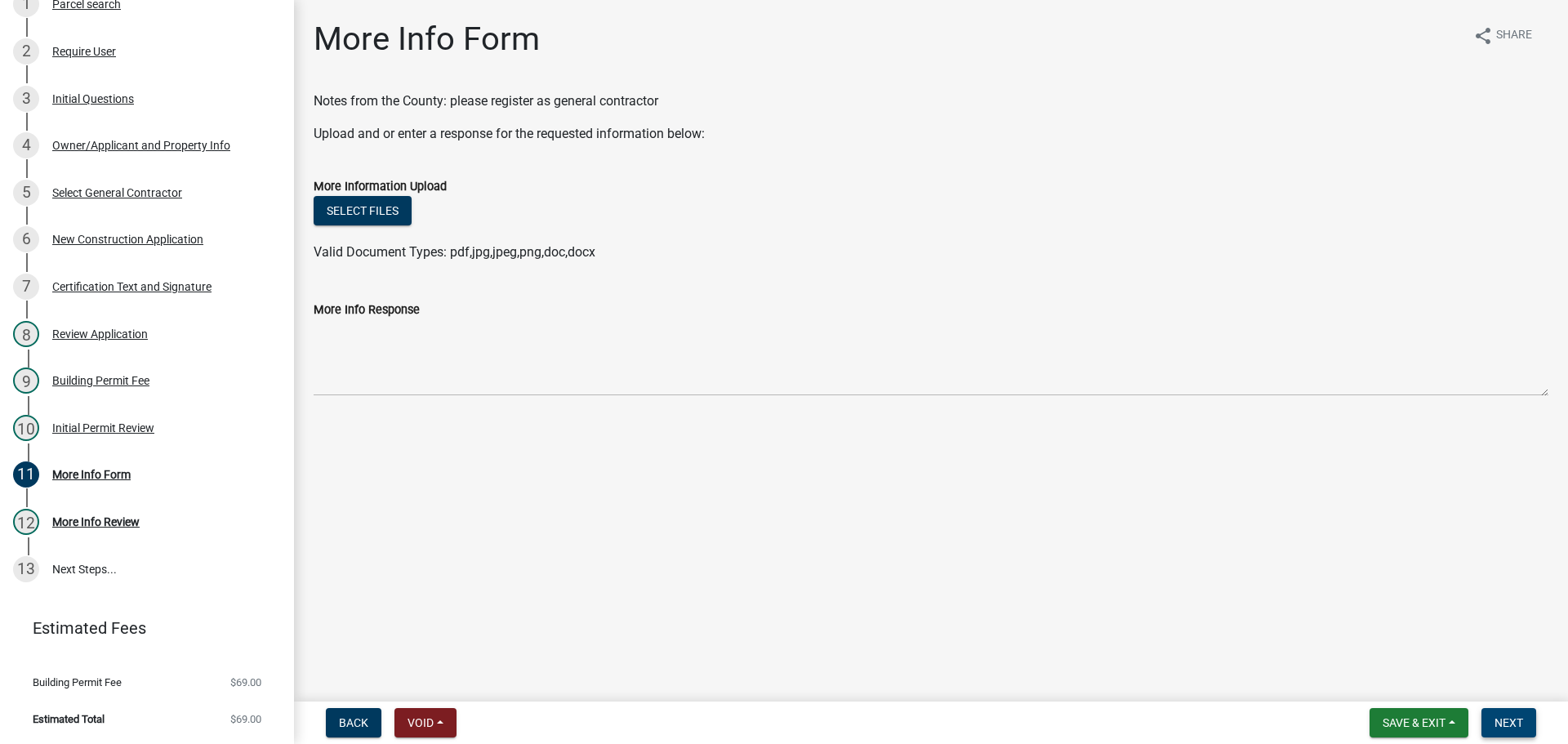
click at [1508, 717] on span "Next" at bounding box center [1509, 723] width 29 height 13
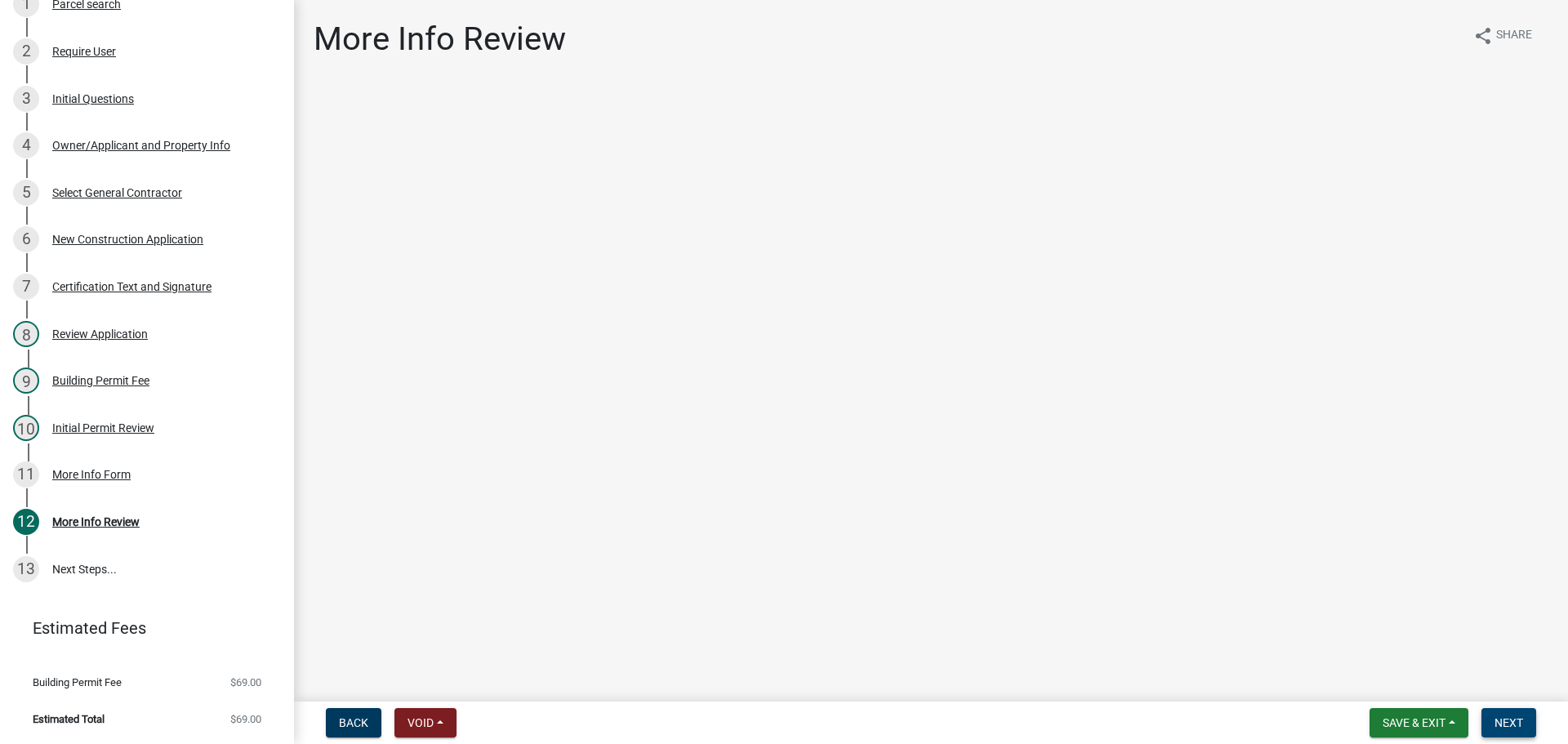
click at [1514, 721] on span "Next" at bounding box center [1509, 723] width 29 height 13
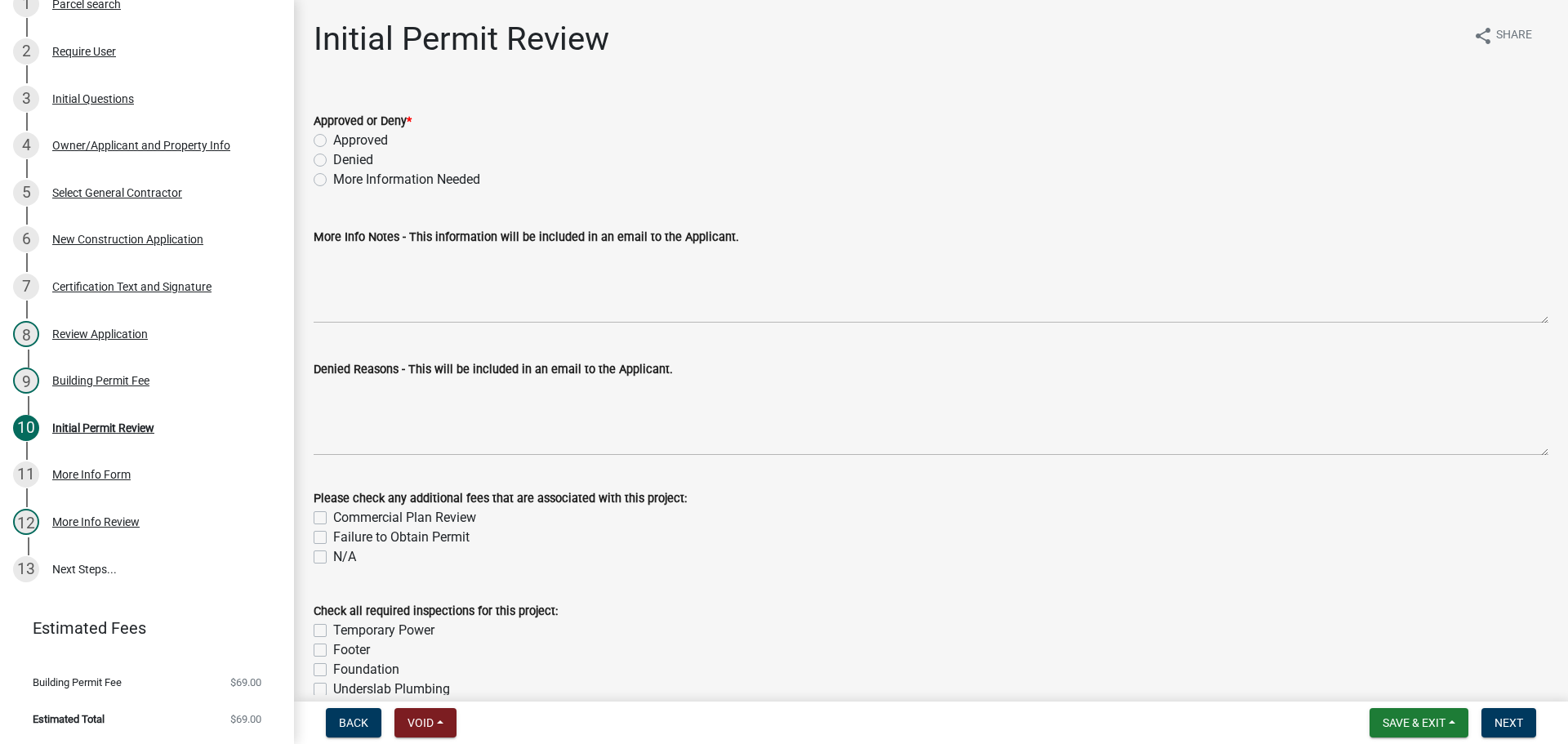
click at [333, 137] on label "Approved" at bounding box center [360, 140] width 54 height 20
click at [333, 137] on input "Approved" at bounding box center [338, 136] width 10 height 10
radio input "true"
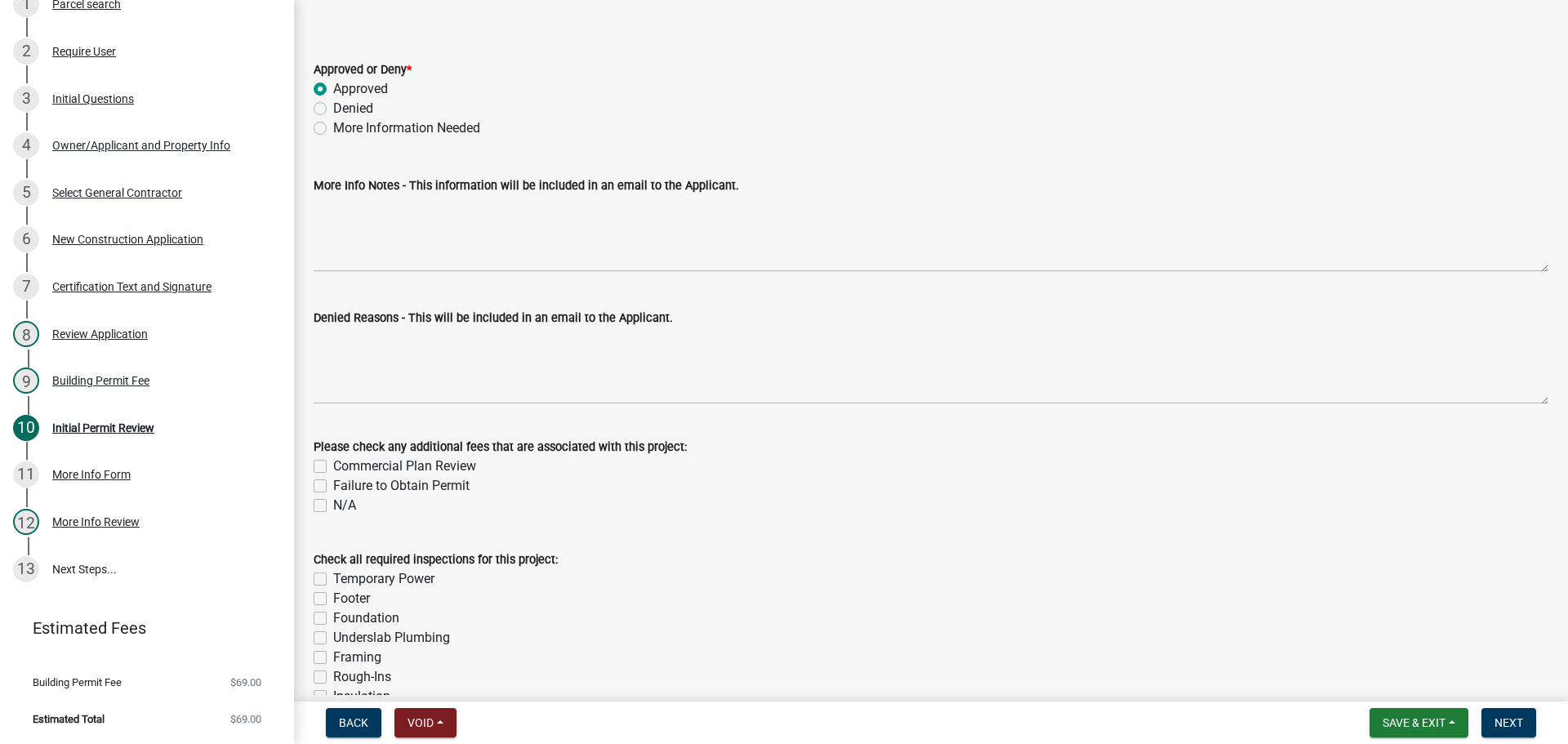
scroll to position [245, 0]
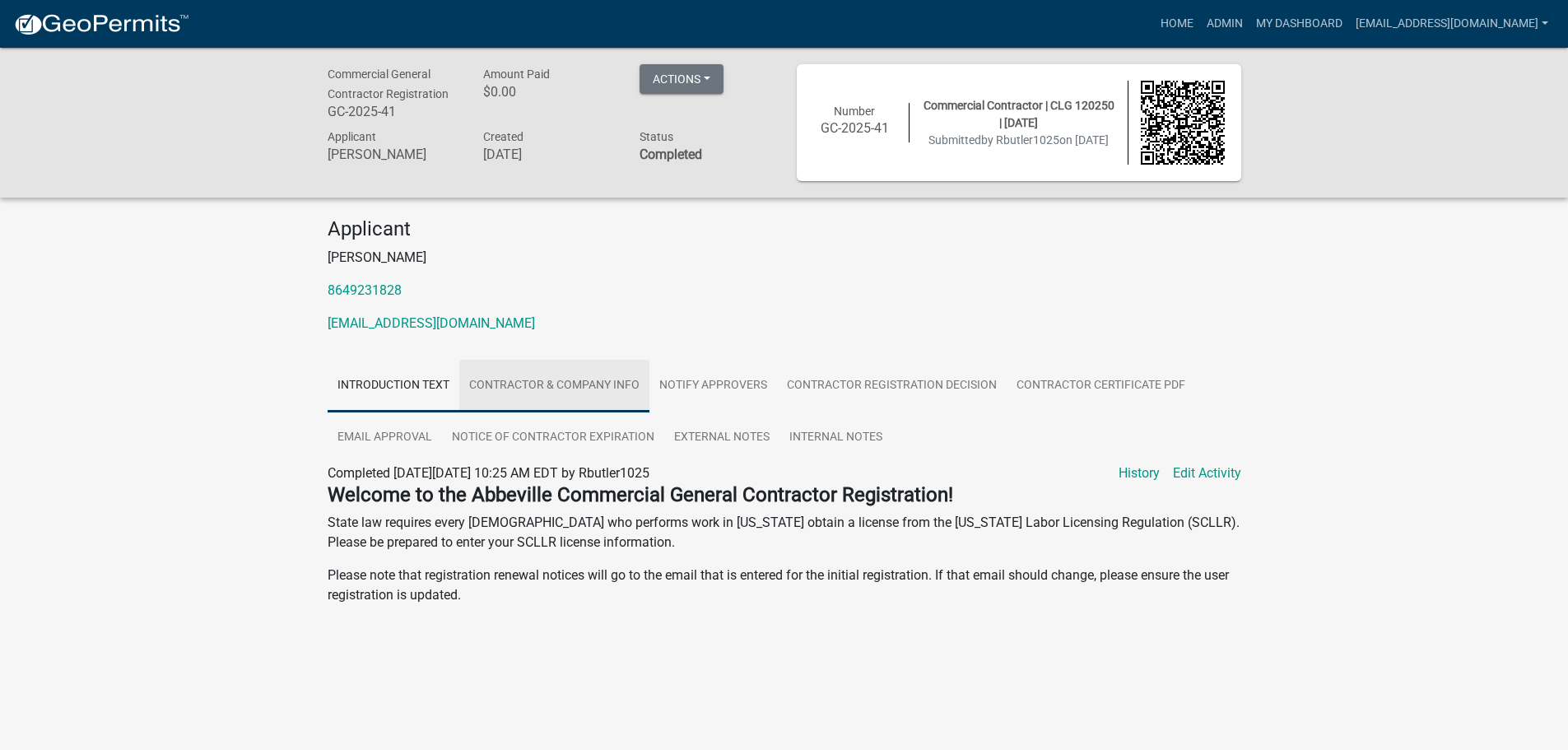
click at [601, 379] on link "Contractor & Company Info" at bounding box center [554, 386] width 190 height 53
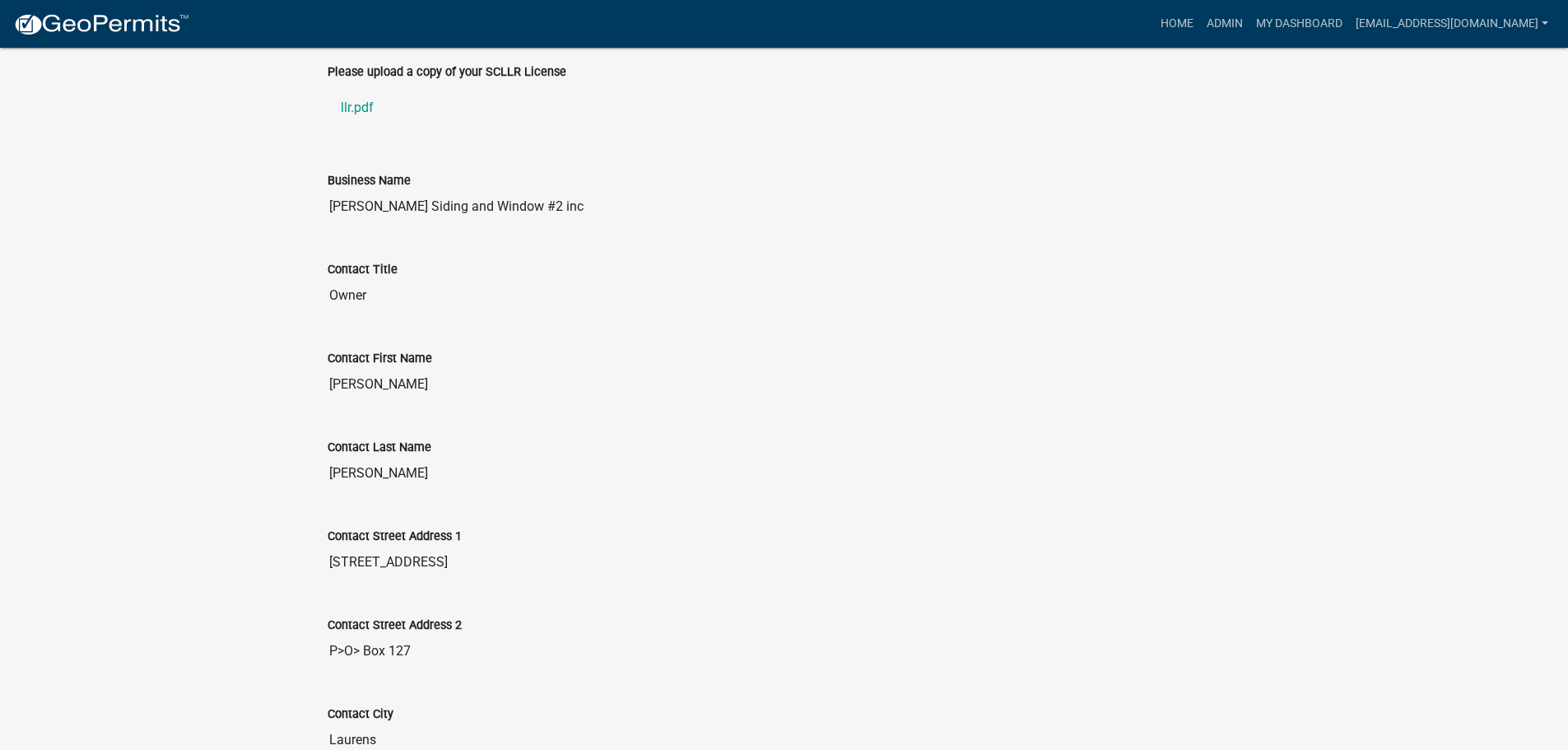
scroll to position [906, 0]
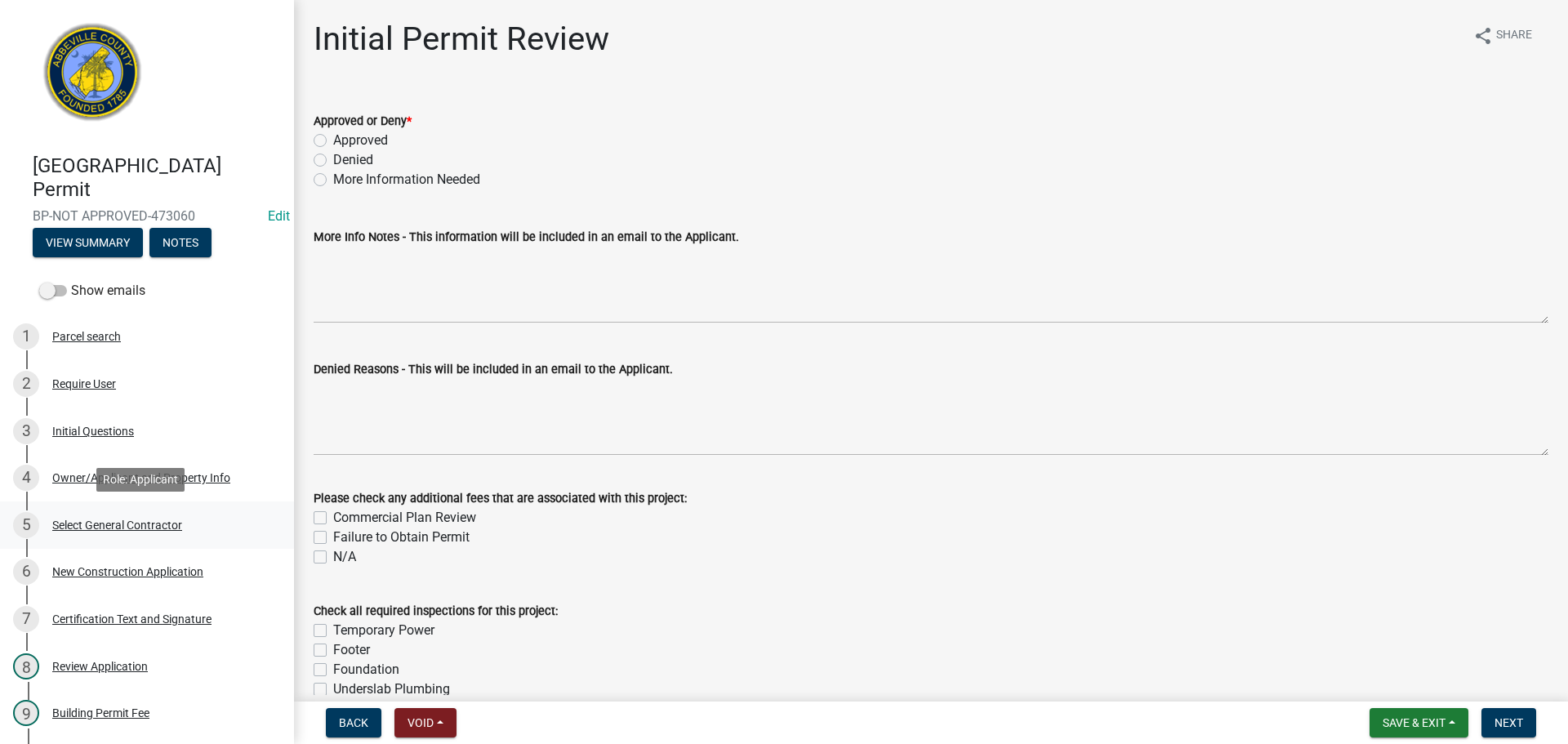
click at [138, 531] on div "Select General Contractor" at bounding box center [117, 525] width 130 height 11
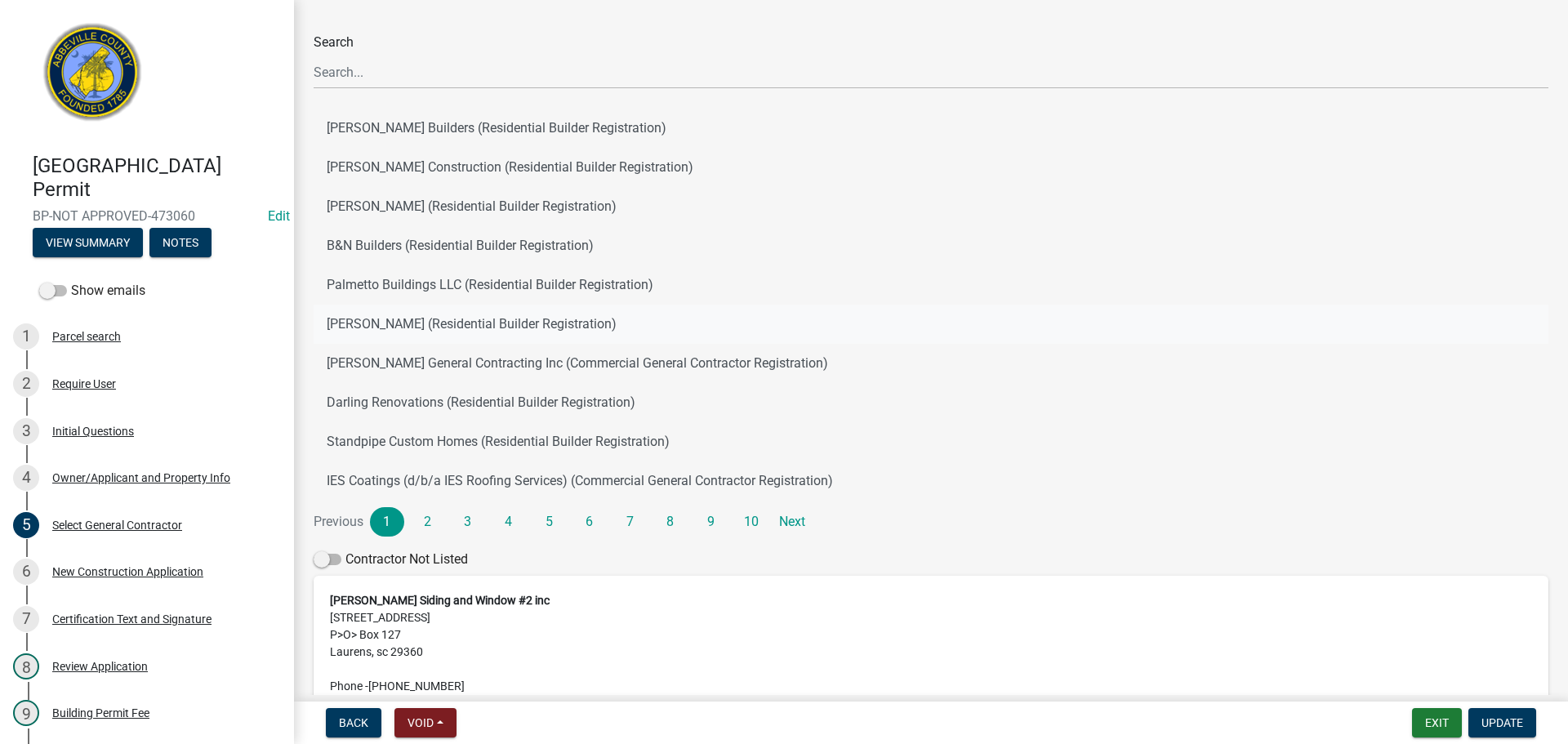
scroll to position [235, 0]
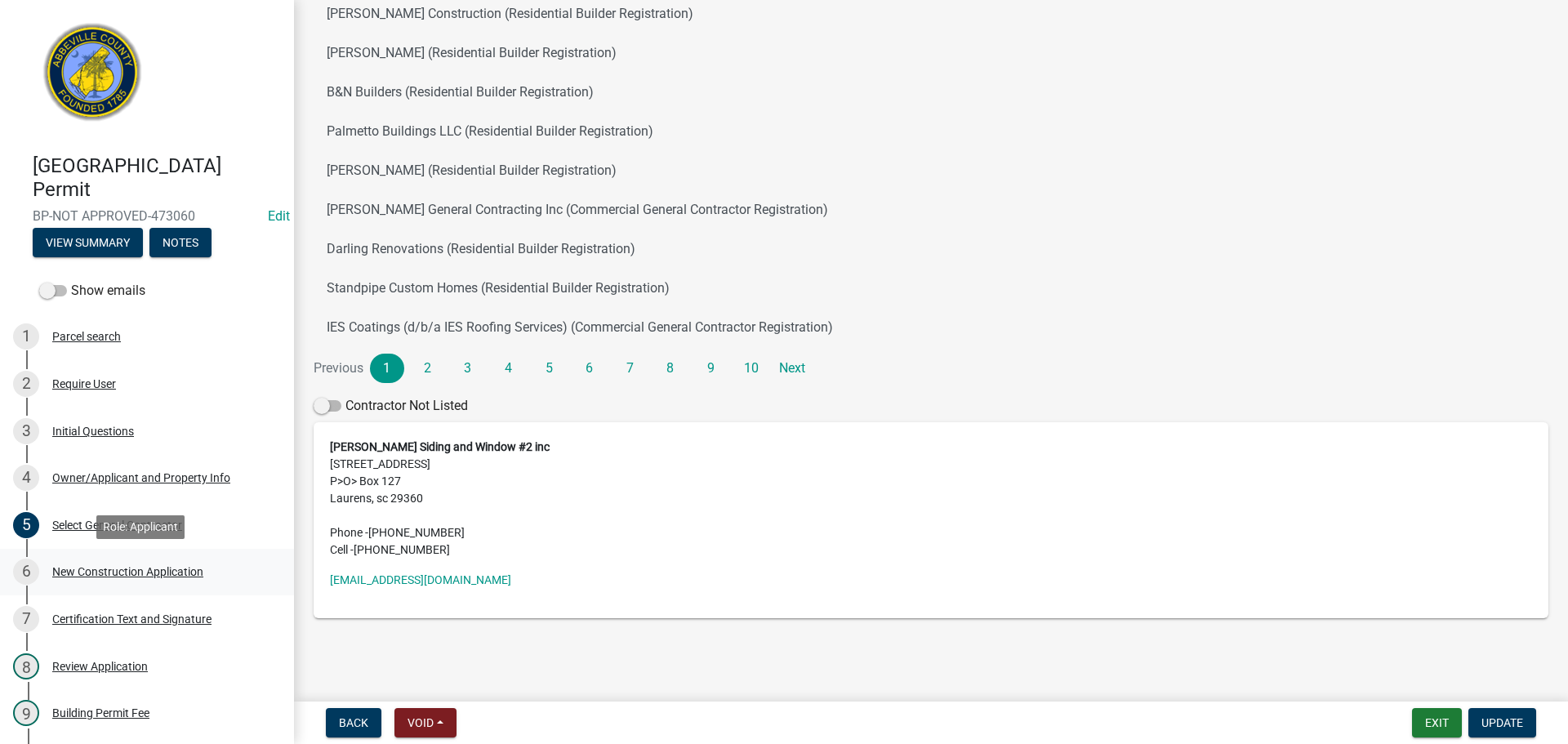
click at [173, 560] on div "6 New Construction Application" at bounding box center [140, 572] width 254 height 26
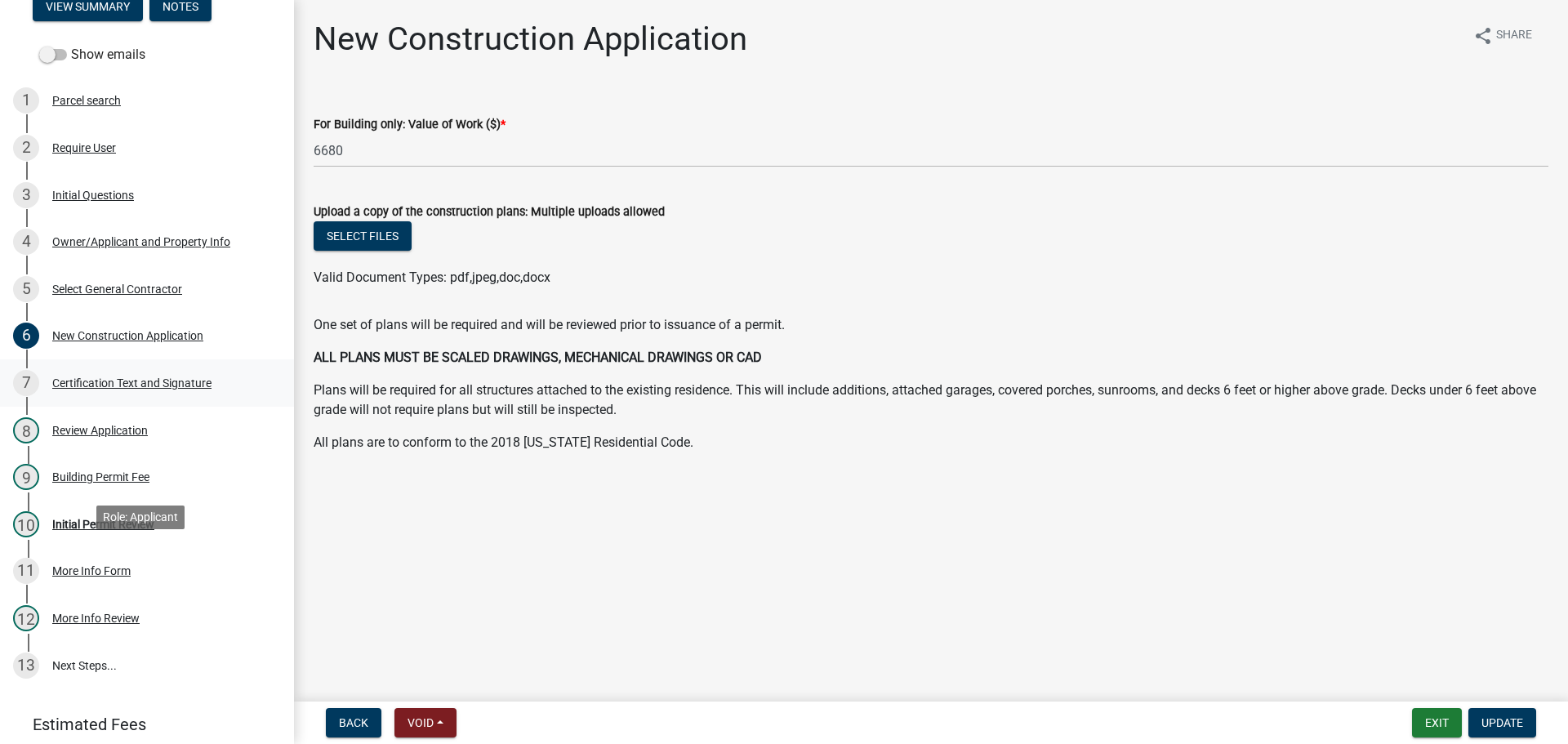
scroll to position [245, 0]
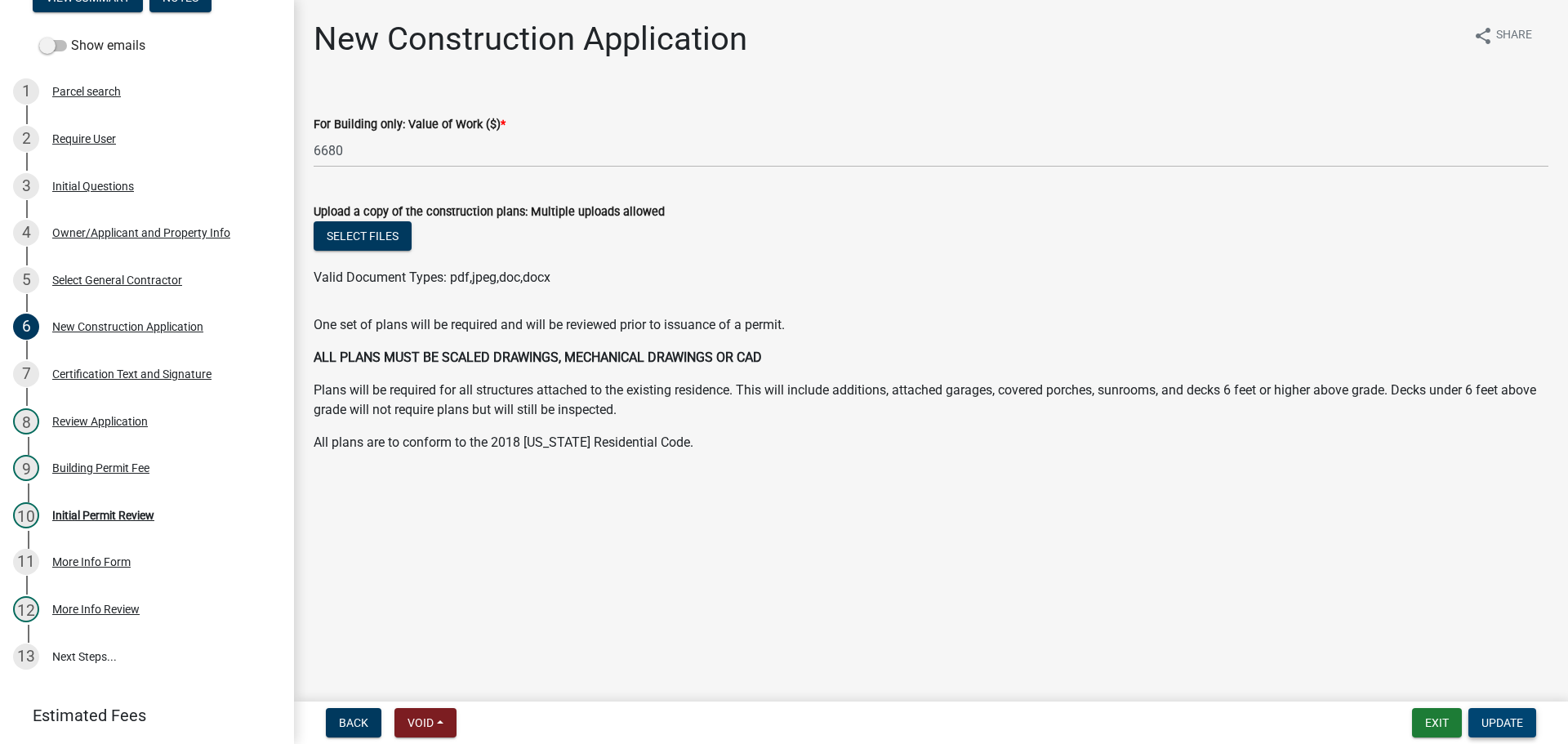
click at [1512, 722] on span "Update" at bounding box center [1503, 723] width 42 height 13
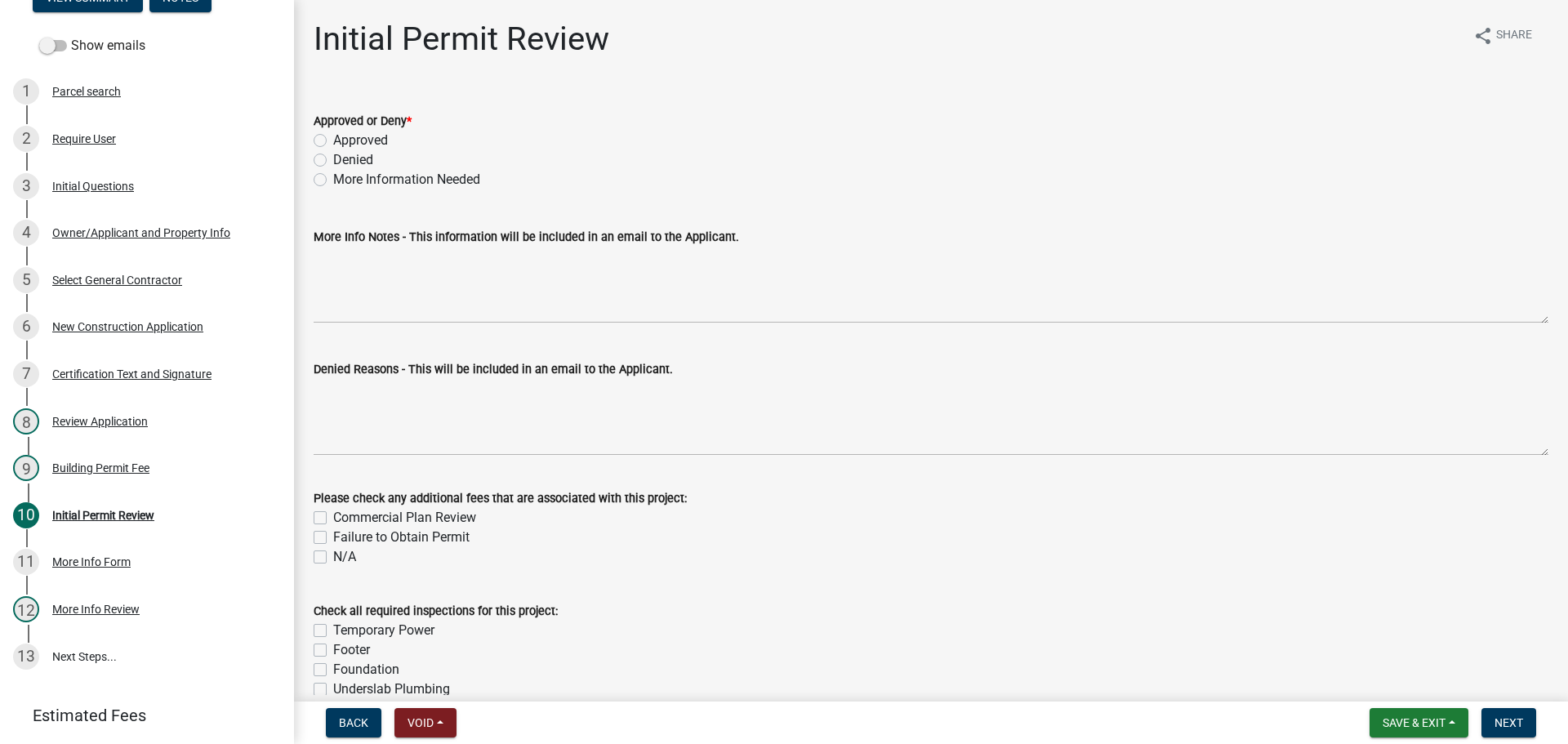
click at [333, 140] on label "Approved" at bounding box center [360, 140] width 54 height 20
click at [333, 140] on input "Approved" at bounding box center [338, 136] width 10 height 10
radio input "true"
click at [1513, 720] on span "Next" at bounding box center [1509, 723] width 29 height 13
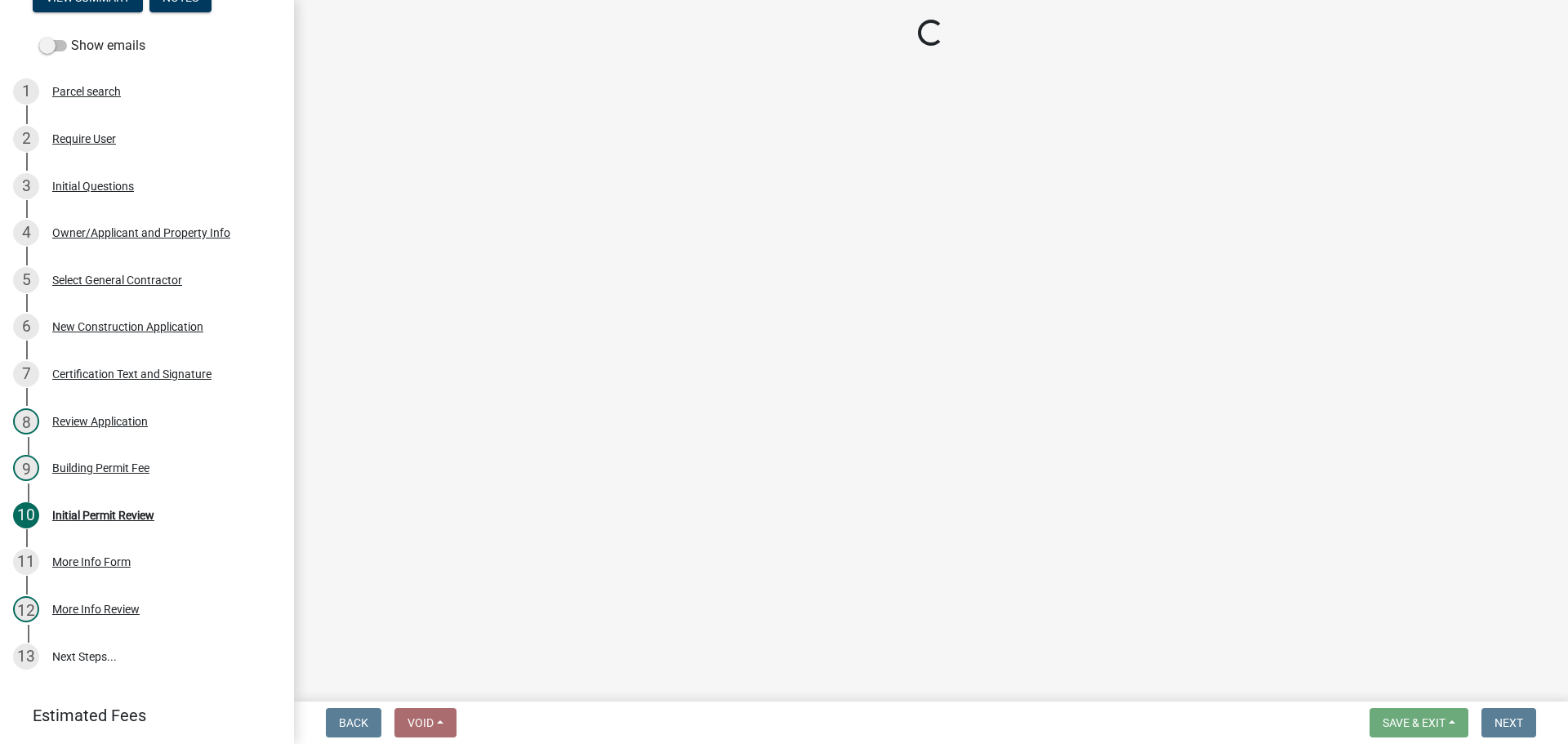
select select "3: 3"
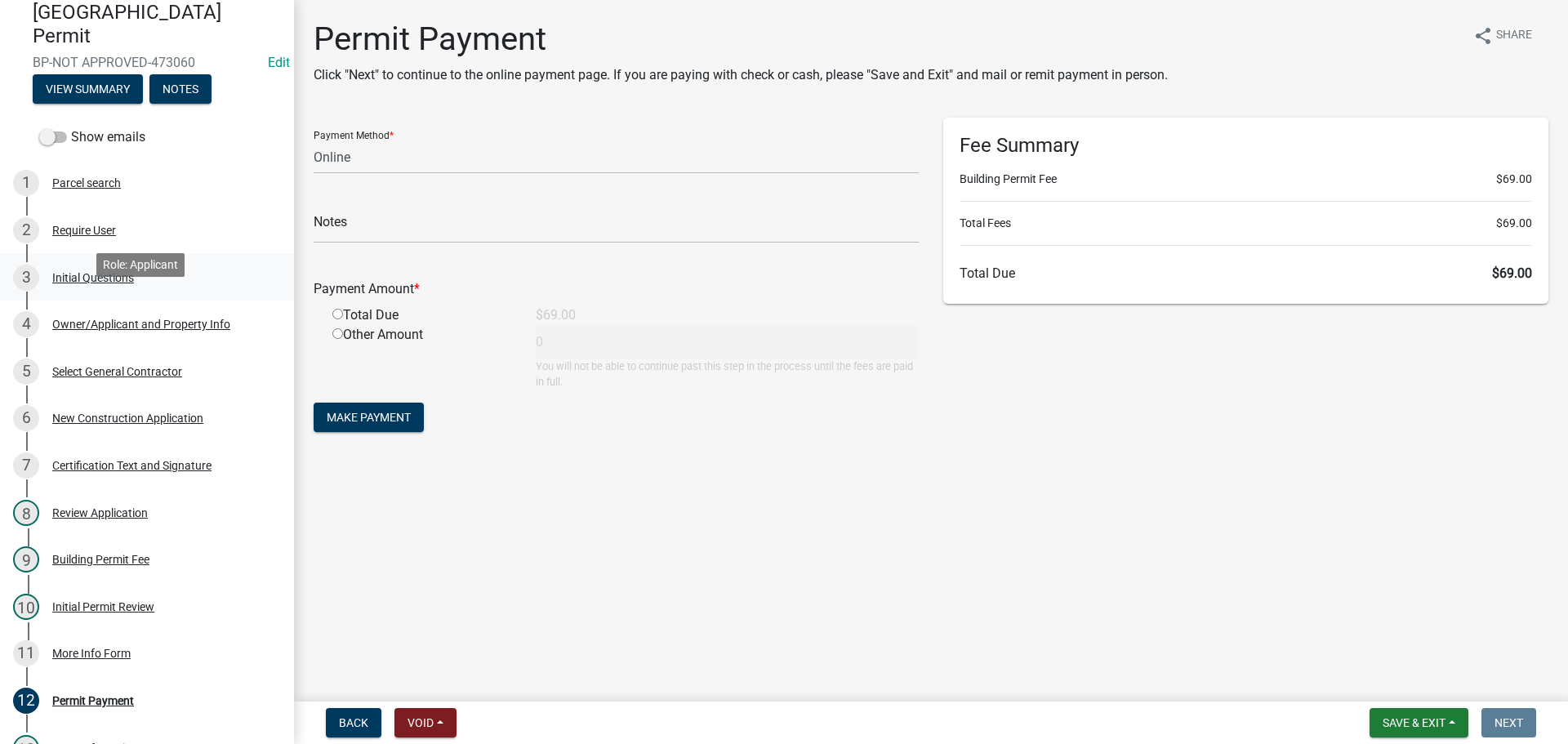
scroll to position [0, 0]
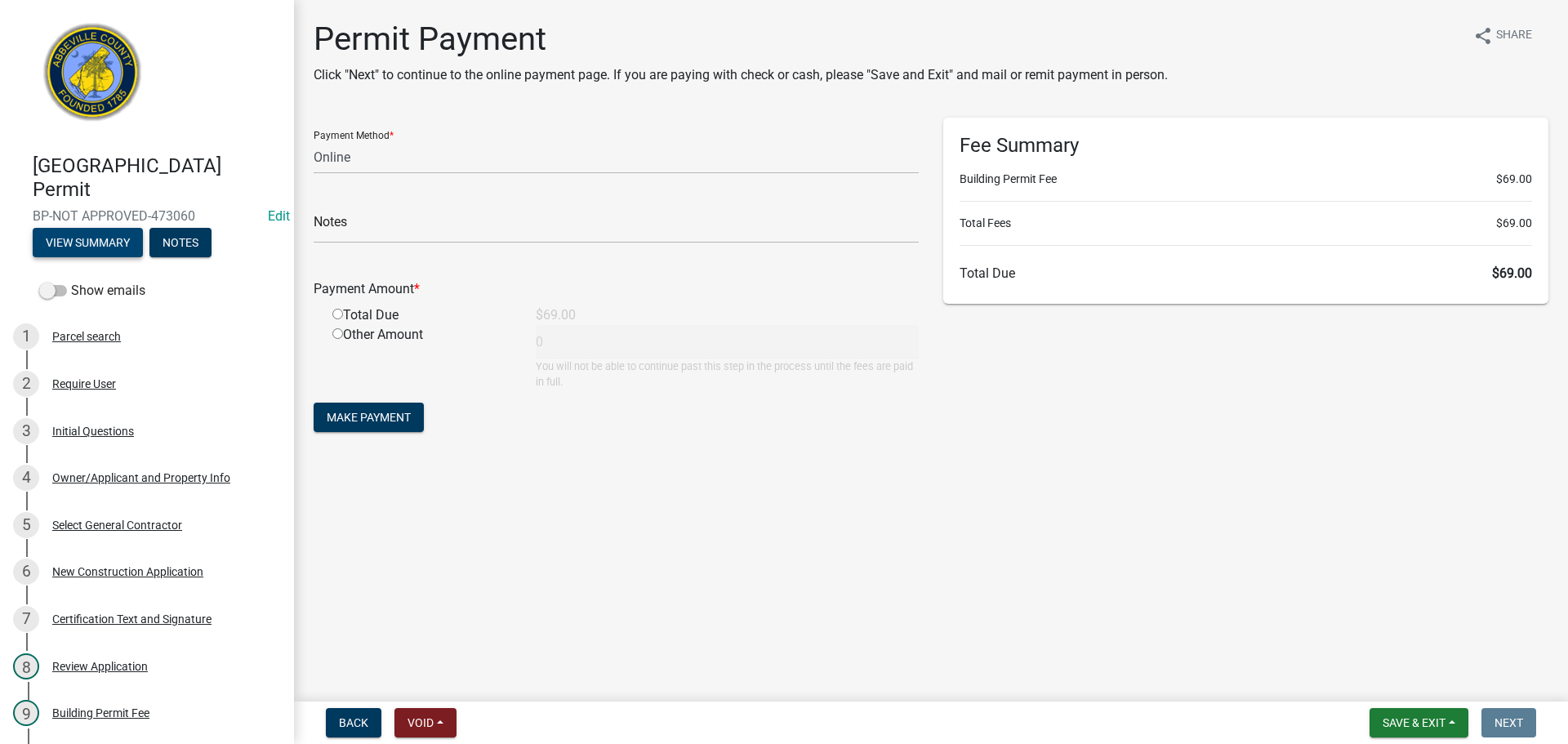
click at [91, 237] on button "View Summary" at bounding box center [88, 242] width 110 height 29
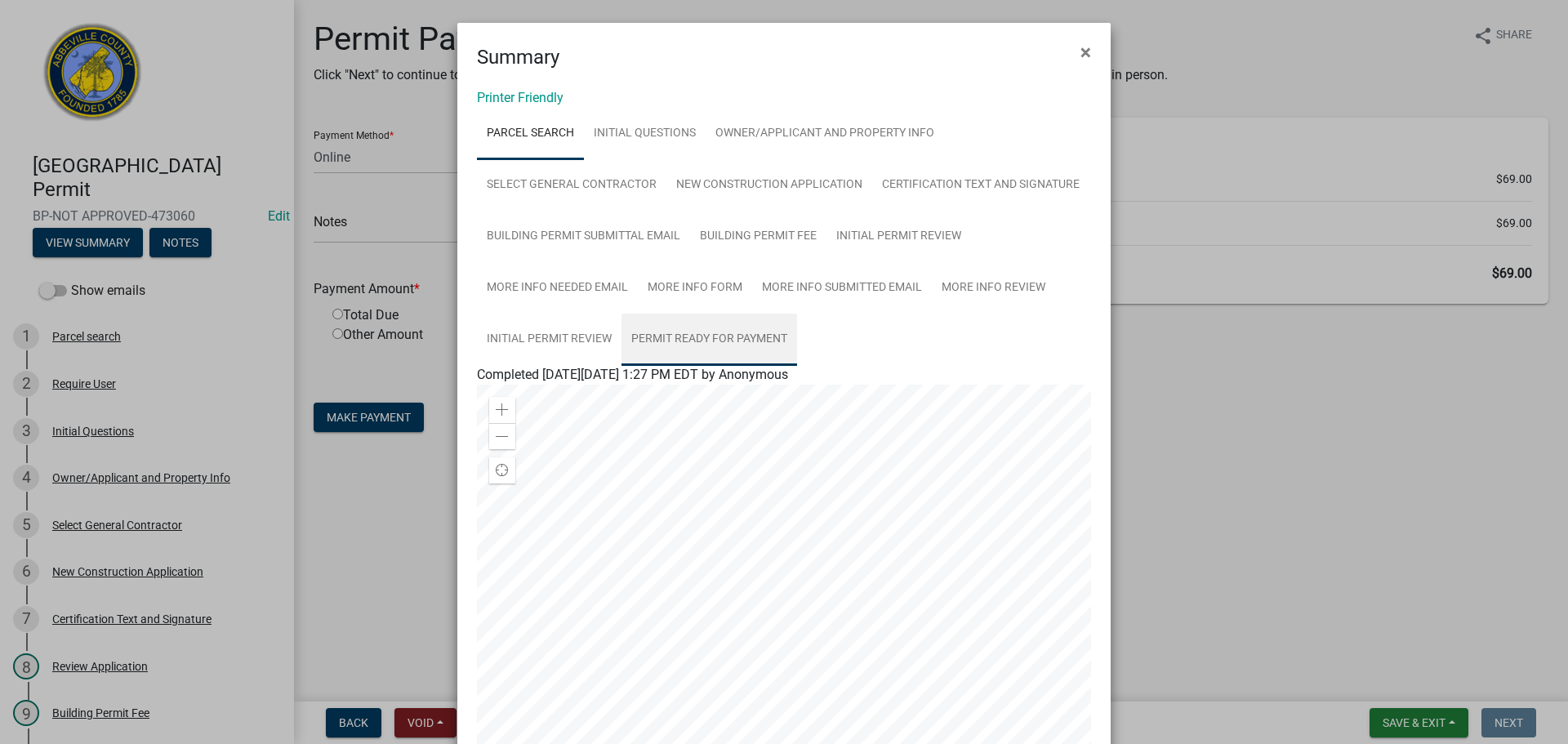
click at [702, 334] on link "Permit Ready for Payment" at bounding box center [709, 340] width 176 height 52
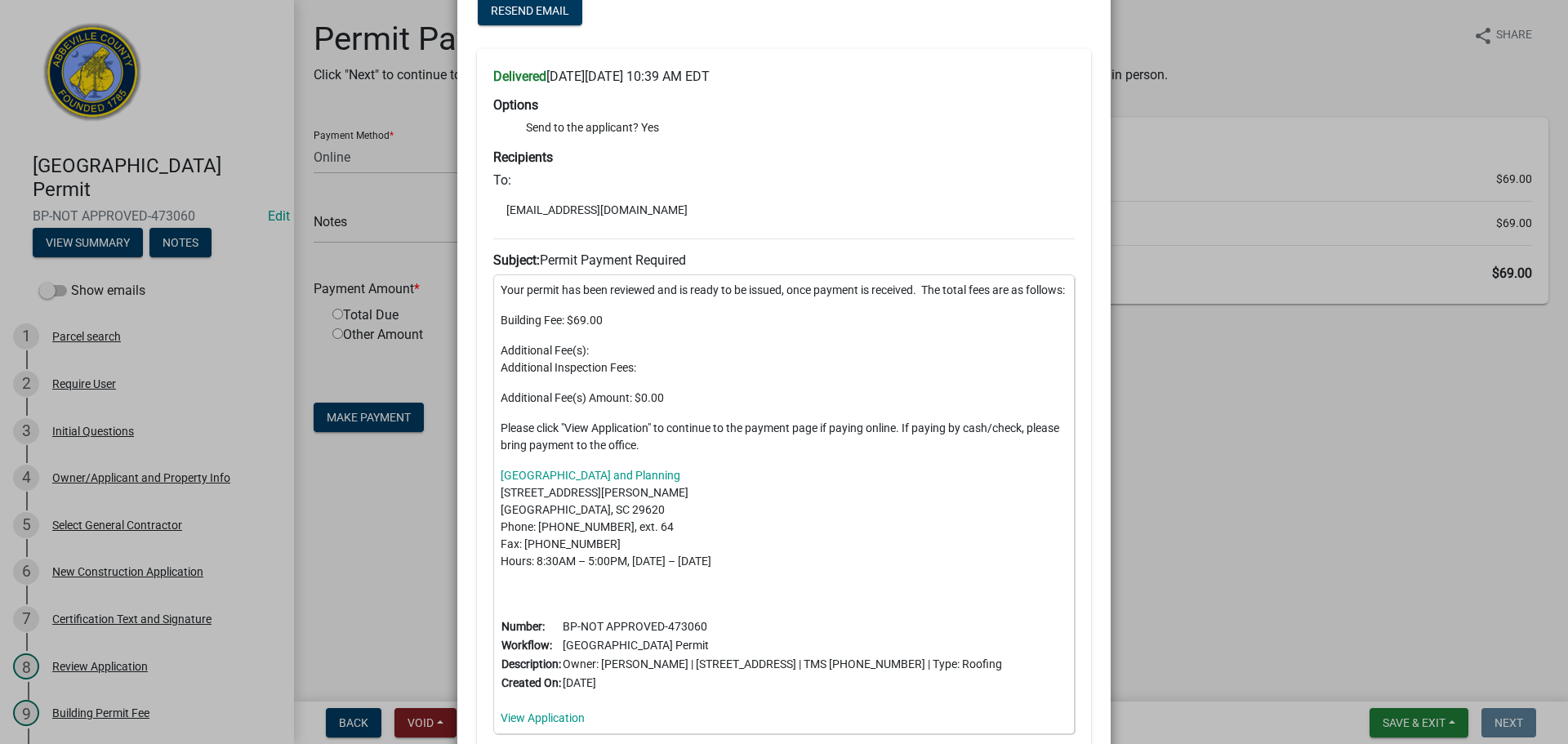
scroll to position [408, 0]
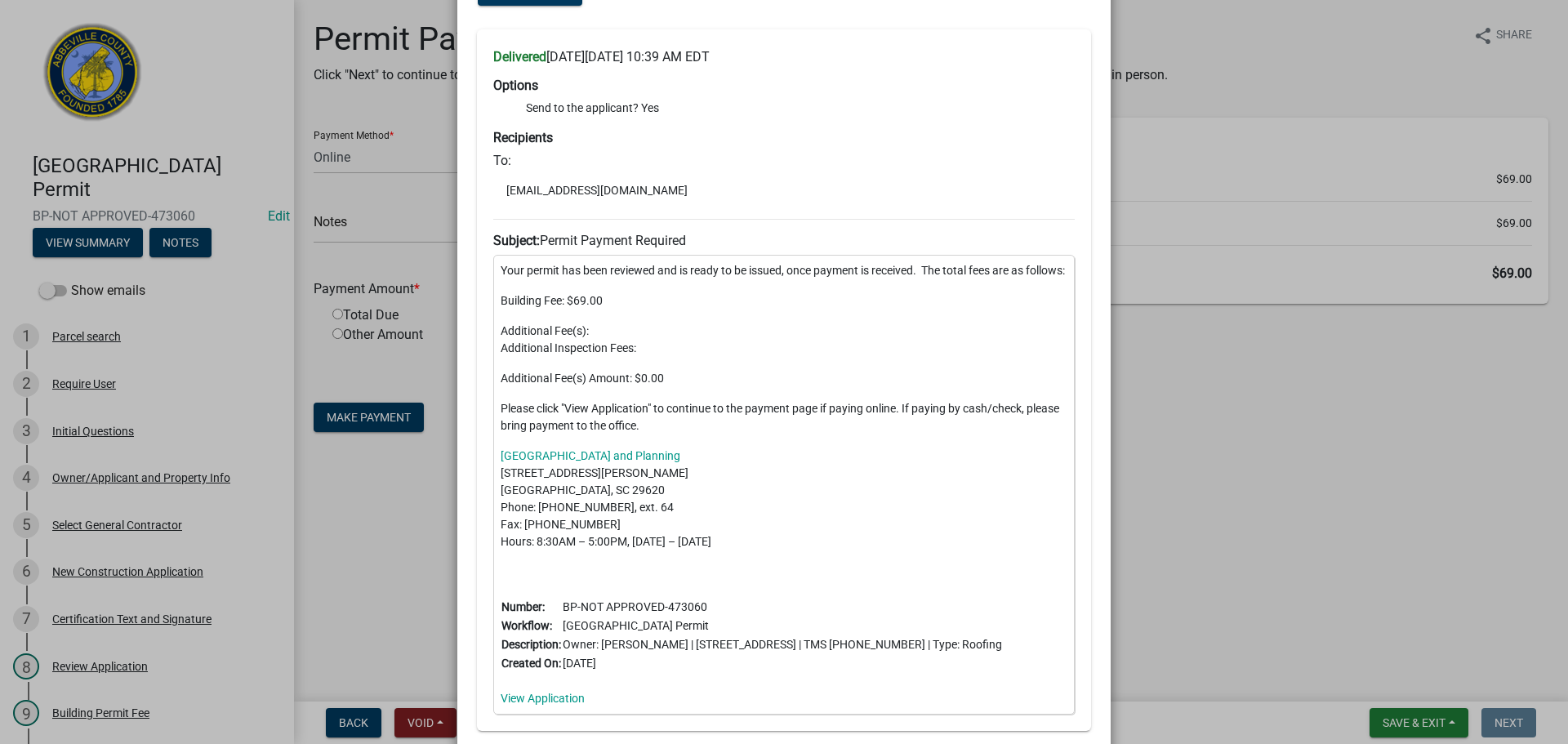
click at [1331, 416] on ngb-modal-window "Summary × Printer Friendly Parcel search Initial Questions Owner/Applicant and …" at bounding box center [784, 372] width 1568 height 744
